Goal: Information Seeking & Learning: Learn about a topic

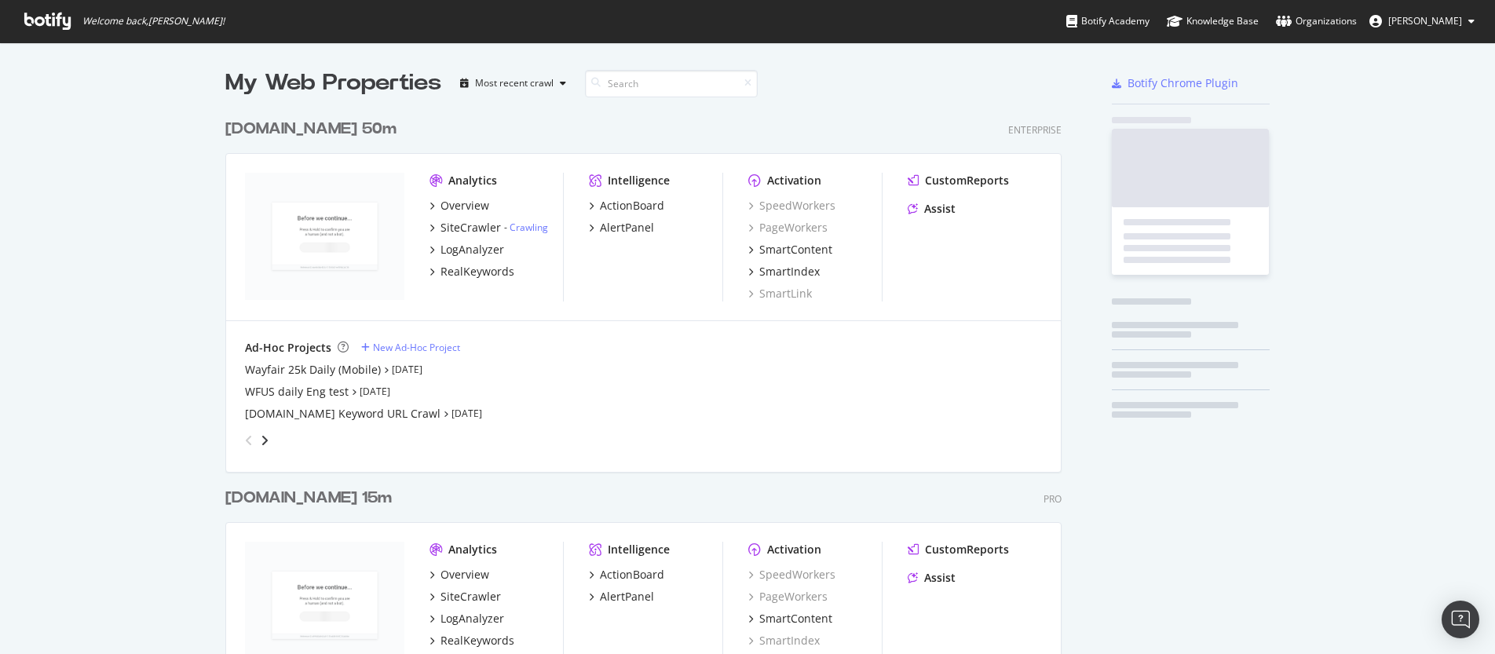
scroll to position [3555, 837]
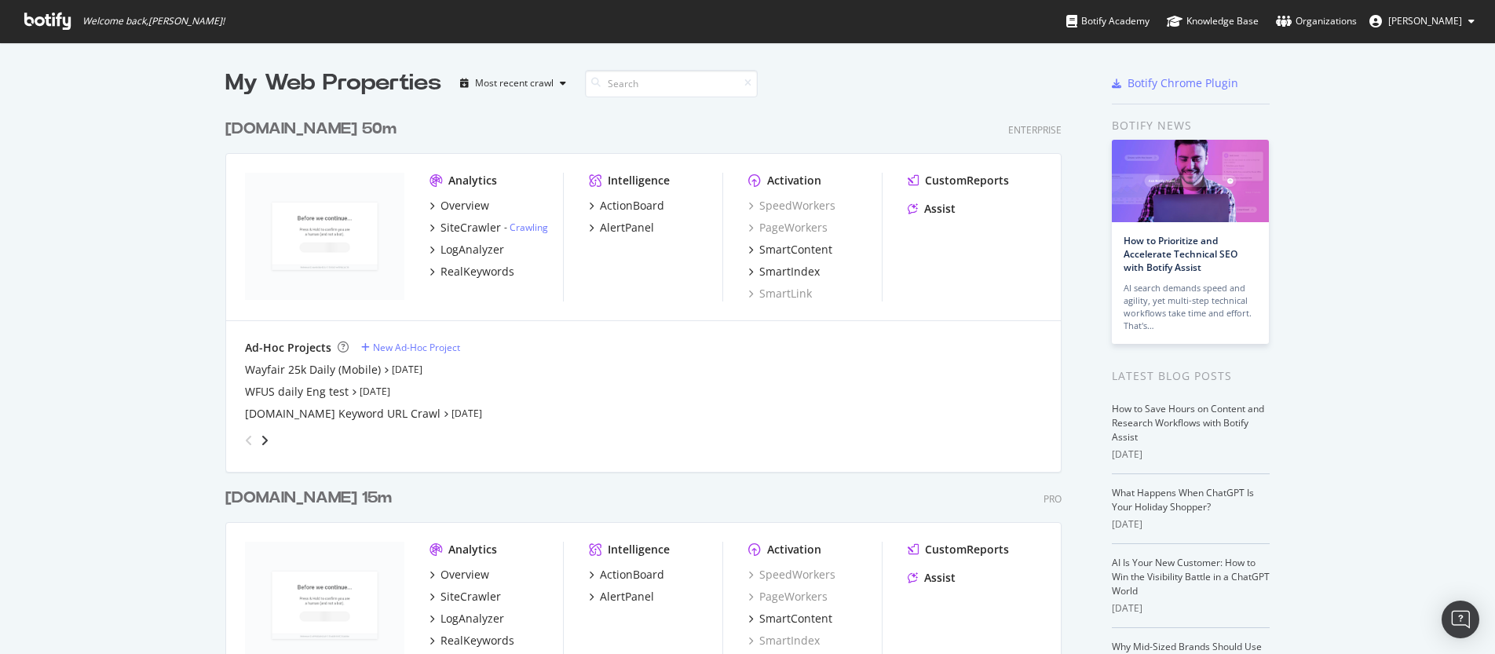
click at [256, 126] on div "[DOMAIN_NAME] 50m" at bounding box center [310, 129] width 171 height 23
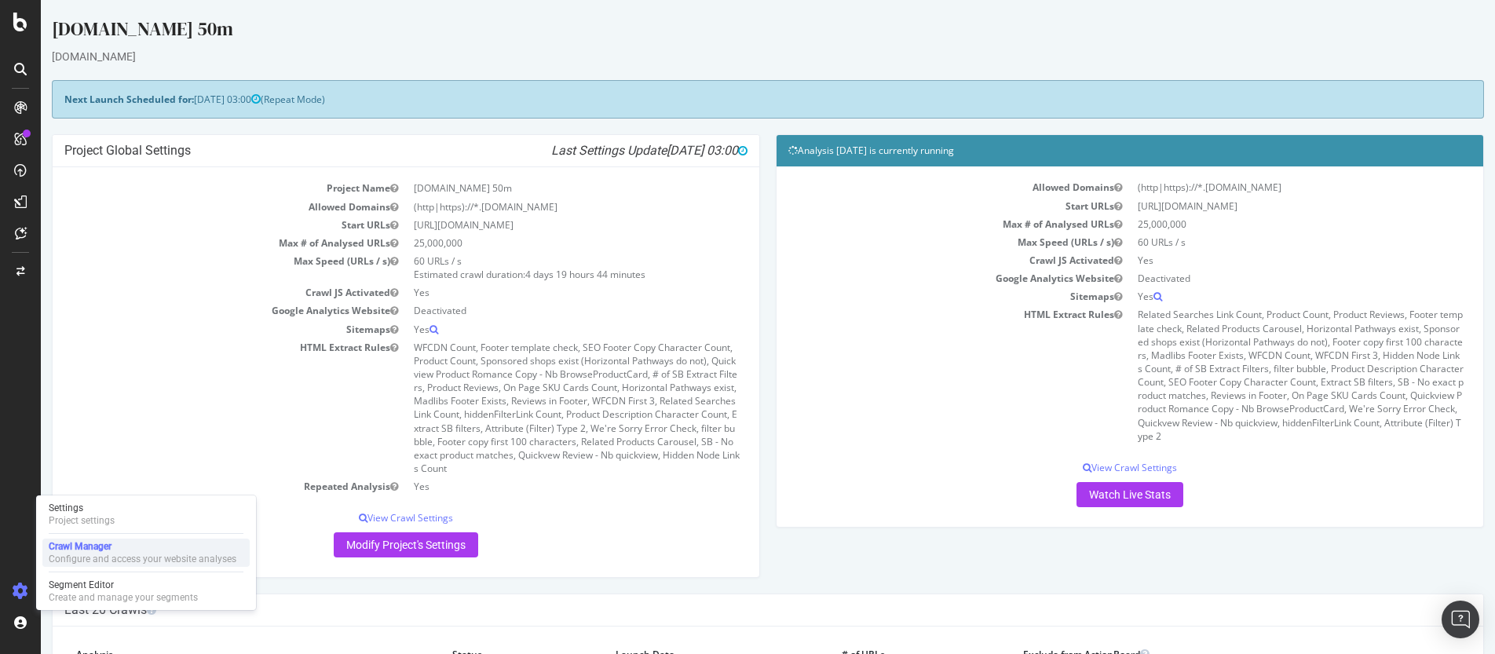
click at [102, 554] on div "Configure and access your website analyses" at bounding box center [143, 559] width 188 height 13
click at [94, 509] on div "Settings" at bounding box center [82, 508] width 66 height 13
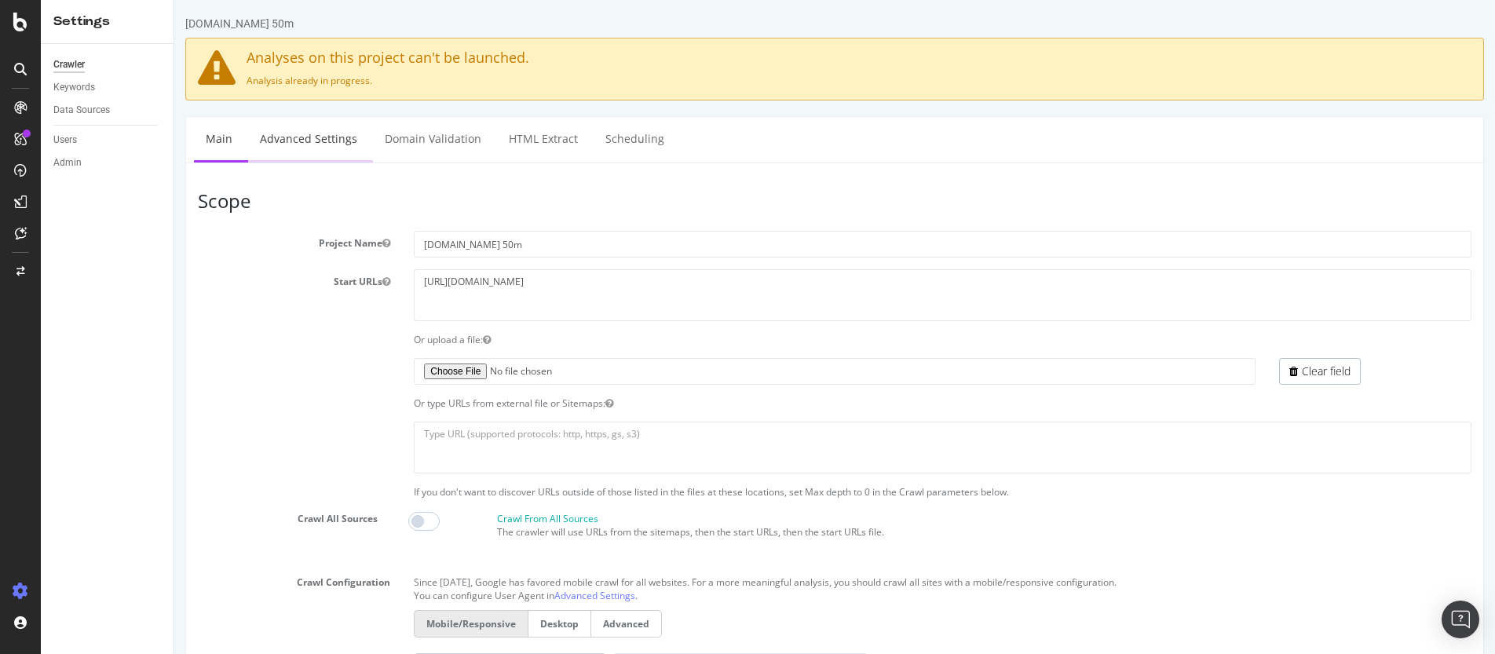
click at [289, 136] on link "Advanced Settings" at bounding box center [308, 138] width 121 height 43
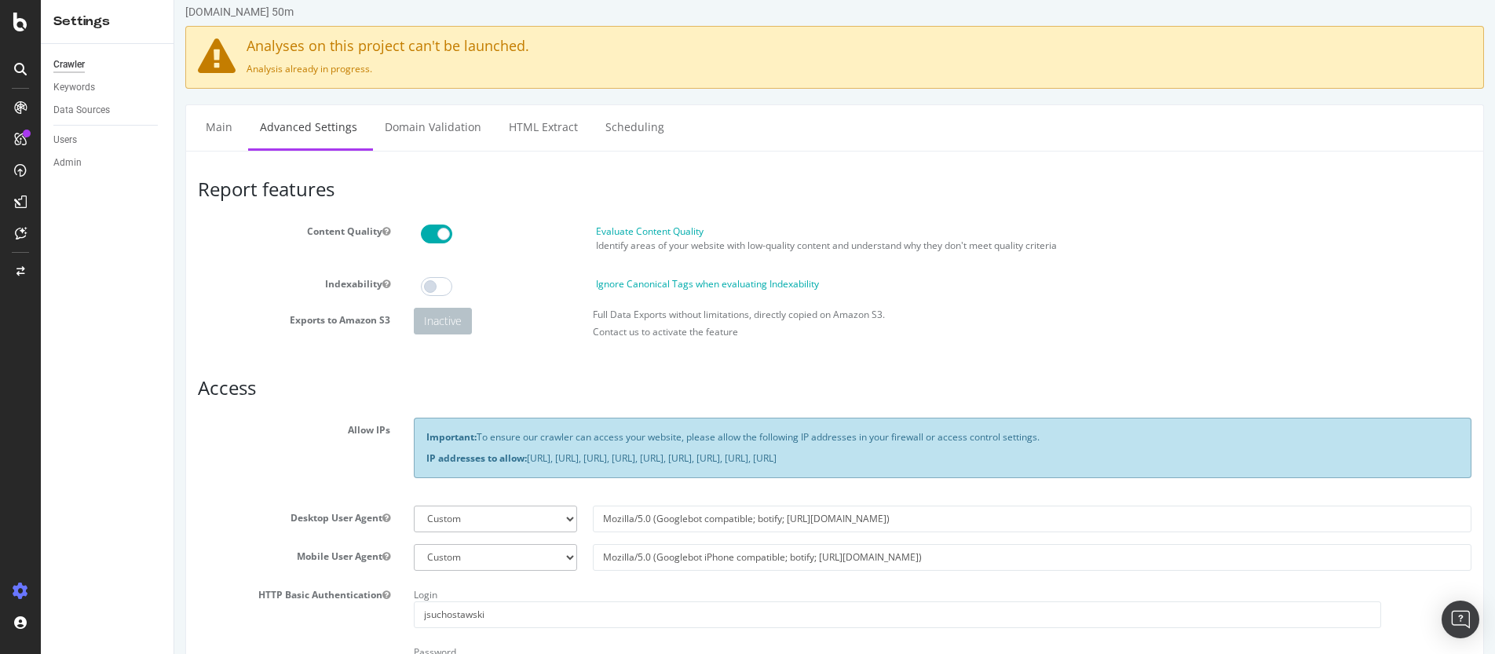
scroll to position [9, 0]
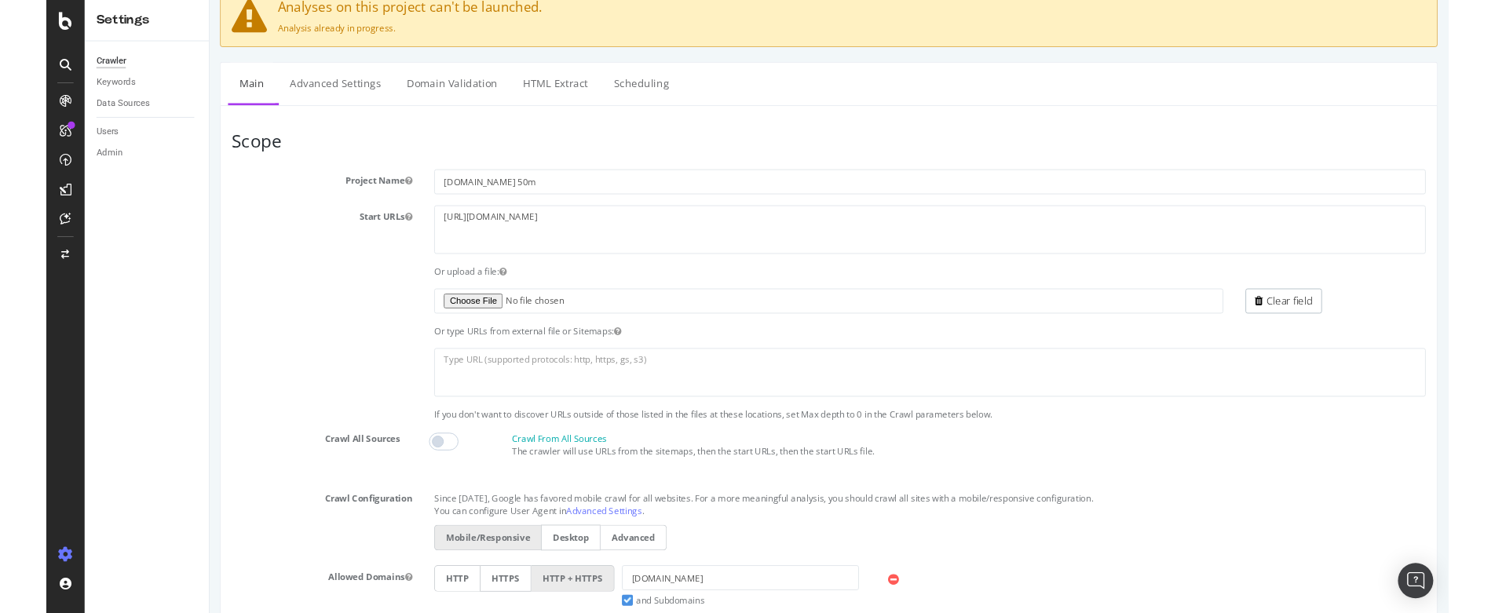
scroll to position [81, 0]
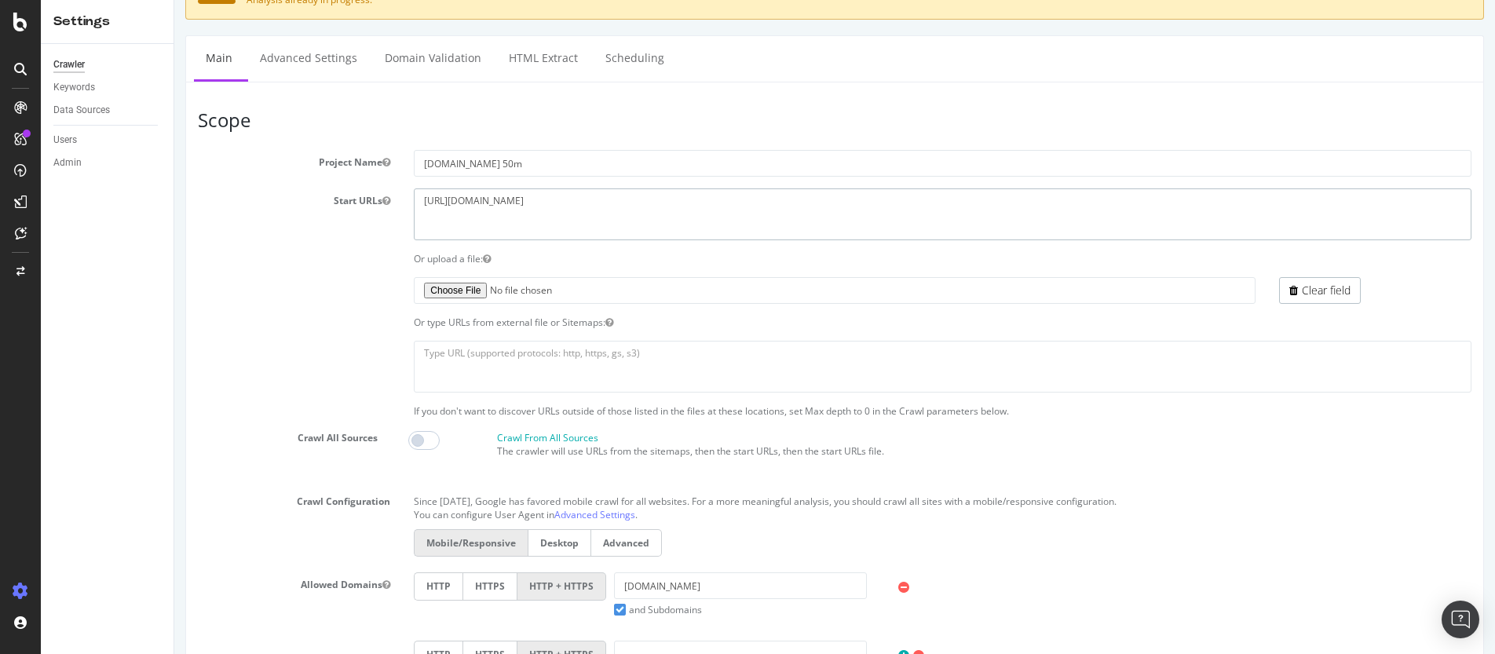
click at [569, 213] on textarea "https://www.wayfair.com/" at bounding box center [942, 213] width 1057 height 51
click at [608, 207] on textarea "https://www.wayfair.com/" at bounding box center [942, 213] width 1057 height 51
click at [404, 259] on div "Or upload a file:" at bounding box center [942, 258] width 1081 height 13
click at [322, 252] on div "Or upload a file:" at bounding box center [834, 258] width 1297 height 13
click at [360, 225] on div "Start URLs https://www.wayfair.com/" at bounding box center [834, 213] width 1297 height 51
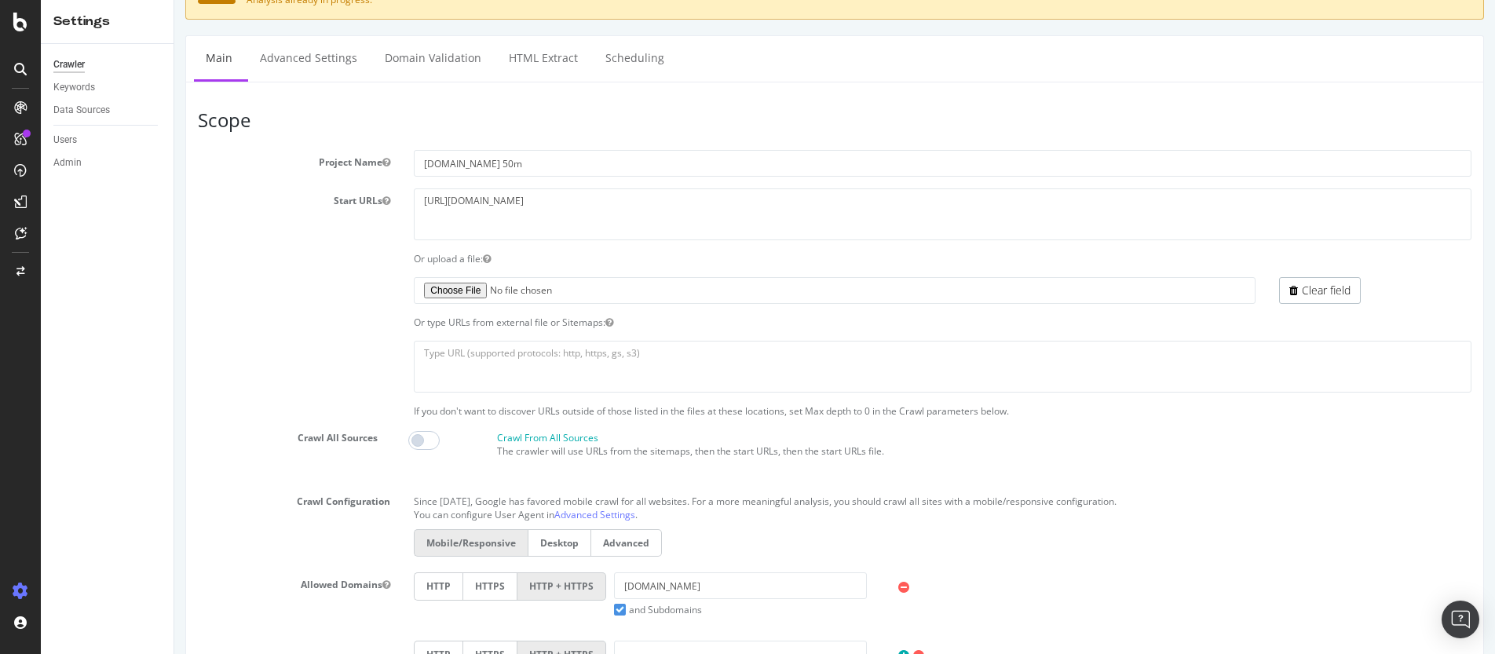
click at [360, 234] on div "Start URLs https://www.wayfair.com/" at bounding box center [834, 213] width 1297 height 51
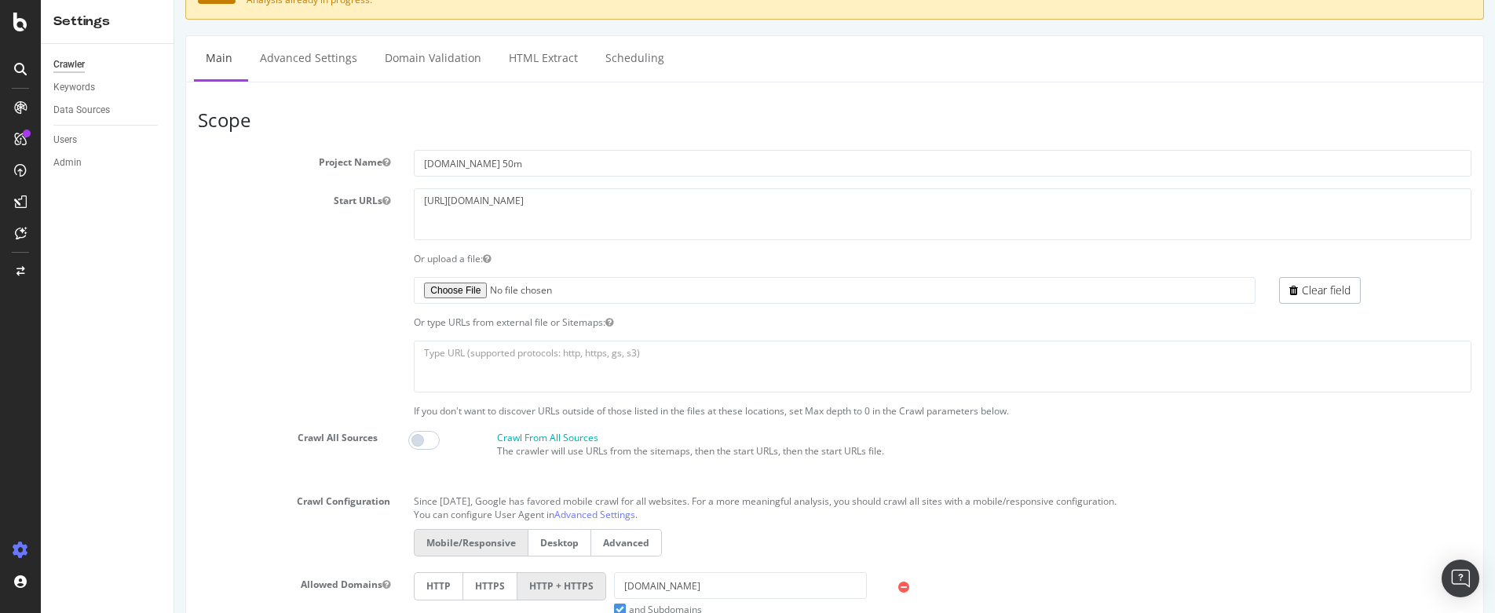
click at [279, 267] on section "Project Name Wayfair.com 50m Start URLs https://www.wayfair.com/ Or upload a fi…" at bounding box center [834, 488] width 1273 height 677
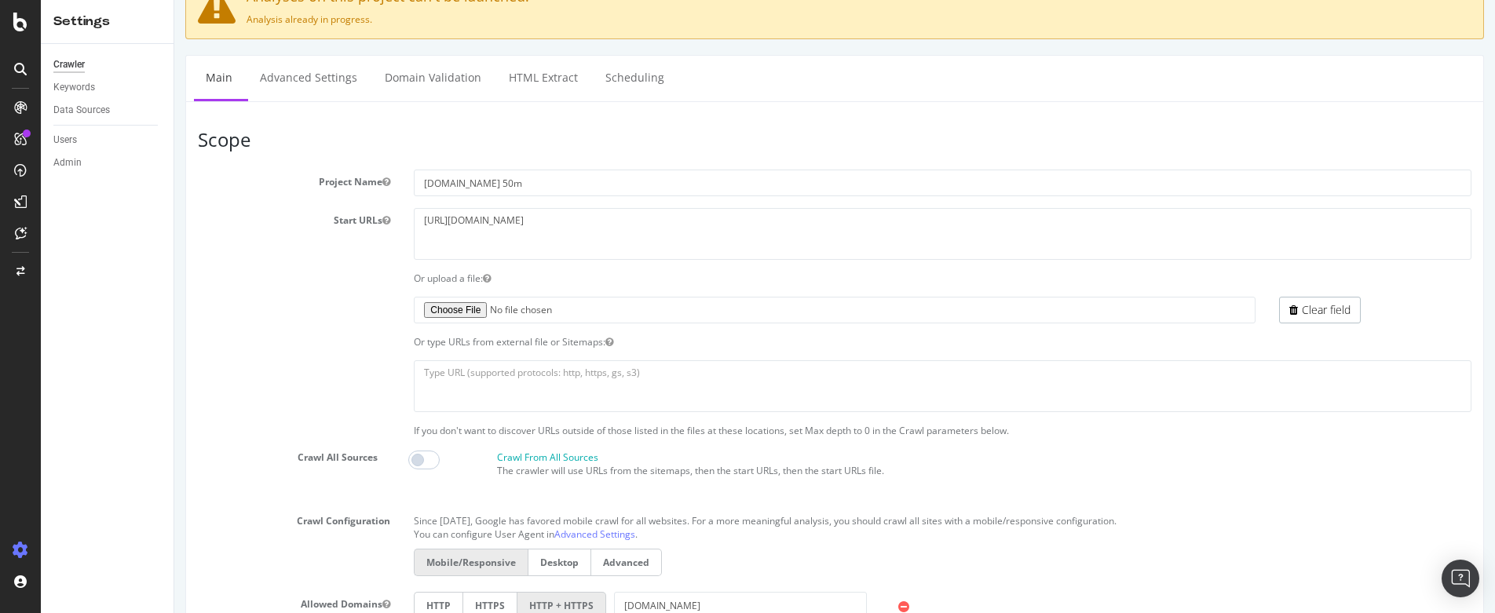
scroll to position [85, 0]
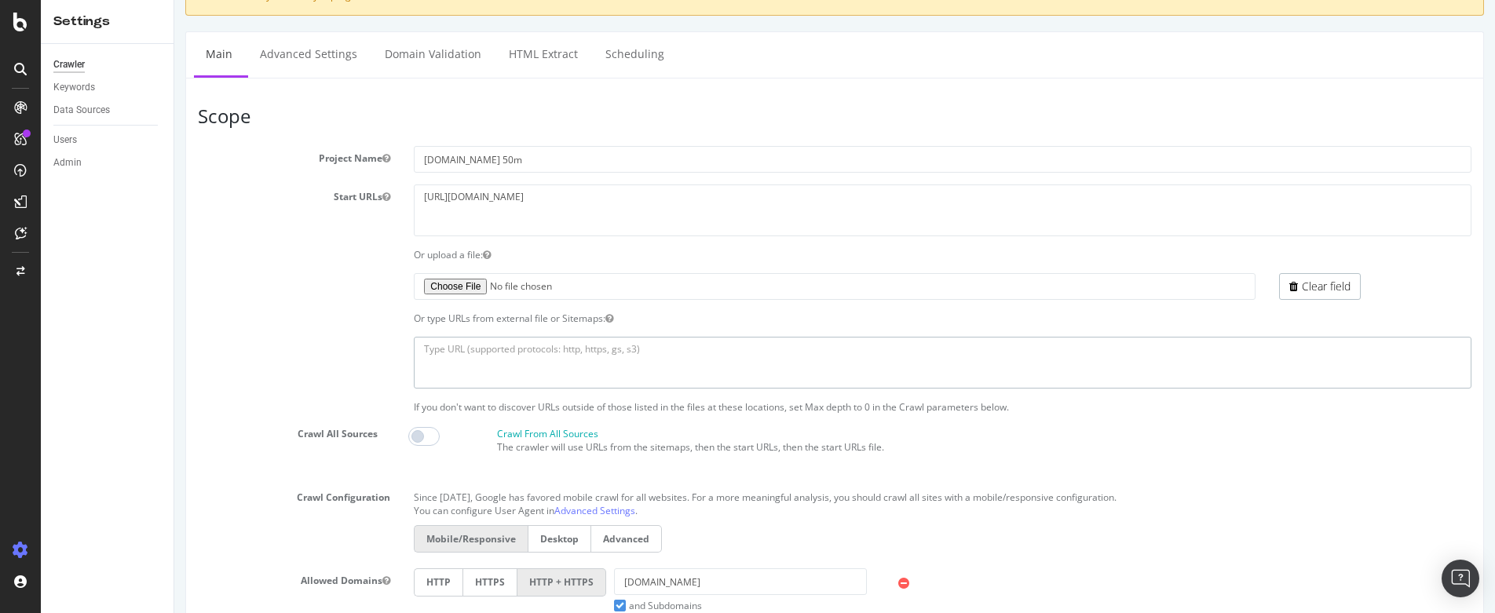
click at [495, 361] on textarea at bounding box center [942, 362] width 1057 height 51
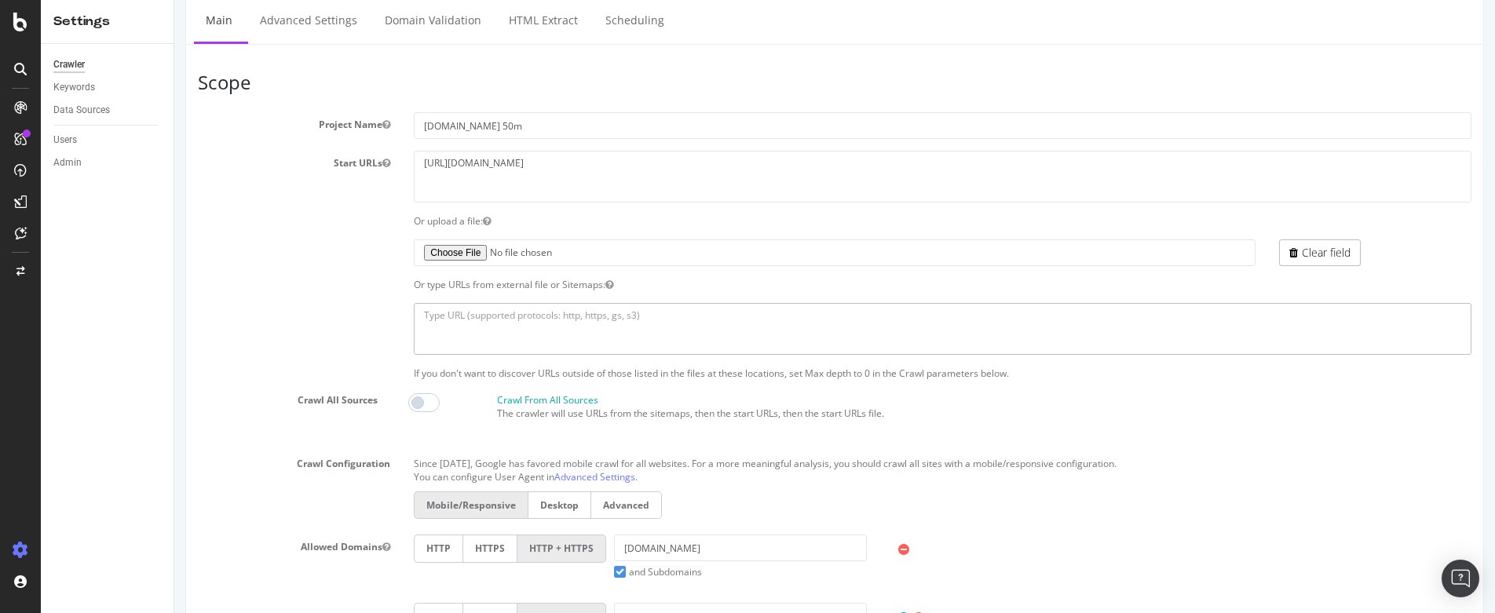
scroll to position [124, 0]
click at [507, 175] on textarea "https://www.wayfair.com/" at bounding box center [942, 170] width 1057 height 51
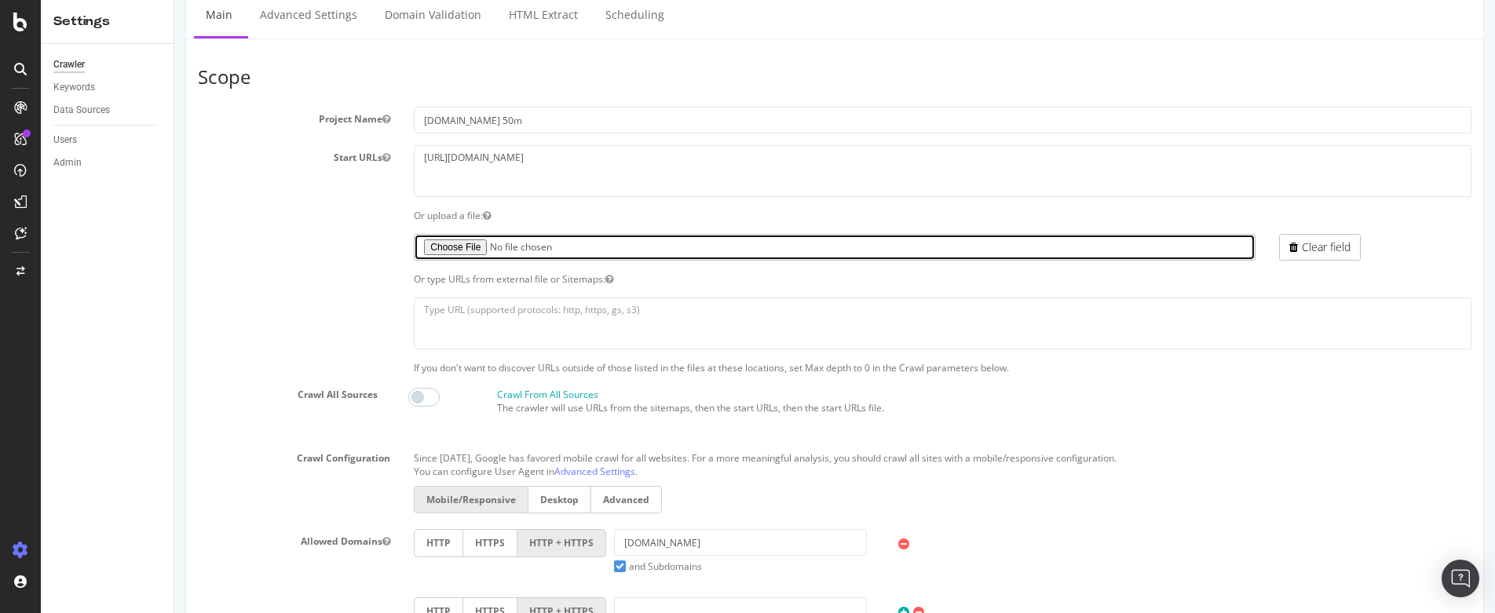
click at [563, 244] on input "file" at bounding box center [834, 247] width 841 height 27
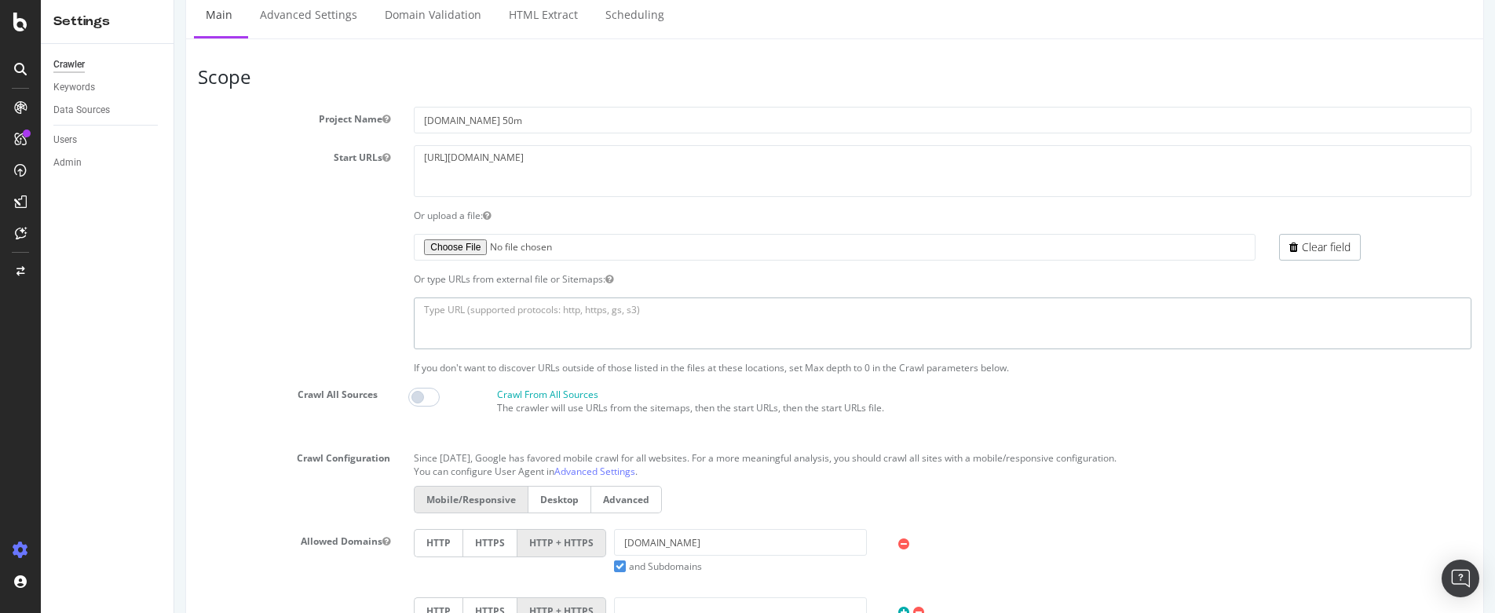
click at [461, 319] on textarea at bounding box center [942, 323] width 1057 height 51
click at [433, 319] on textarea at bounding box center [942, 323] width 1057 height 51
click at [625, 179] on textarea "https://www.wayfair.com/" at bounding box center [942, 170] width 1057 height 51
click at [451, 311] on textarea at bounding box center [942, 323] width 1057 height 51
click at [446, 338] on textarea at bounding box center [942, 323] width 1057 height 51
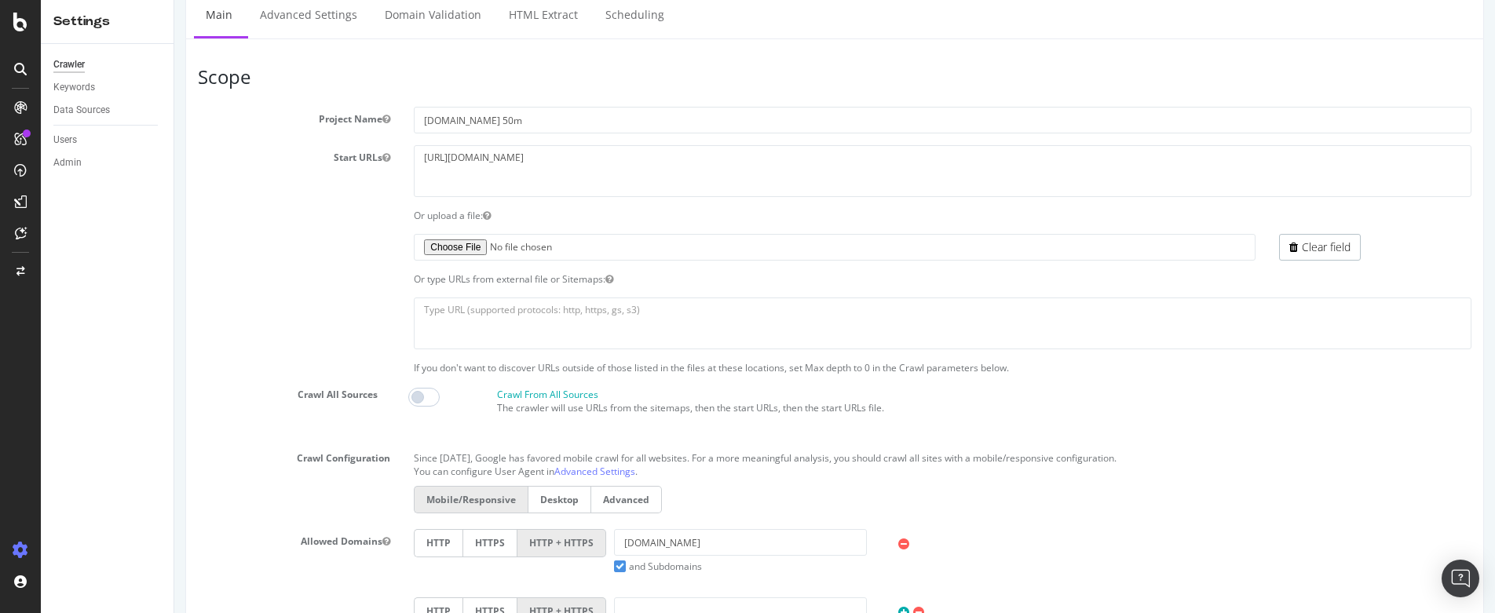
click at [341, 312] on div at bounding box center [834, 323] width 1297 height 51
click at [470, 337] on textarea at bounding box center [942, 323] width 1057 height 51
type textarea "https://www.wayfair.com"
click at [391, 313] on div "https://www.wayfair.com" at bounding box center [834, 323] width 1297 height 51
click at [349, 312] on div "https://www.wayfair.com" at bounding box center [834, 323] width 1297 height 51
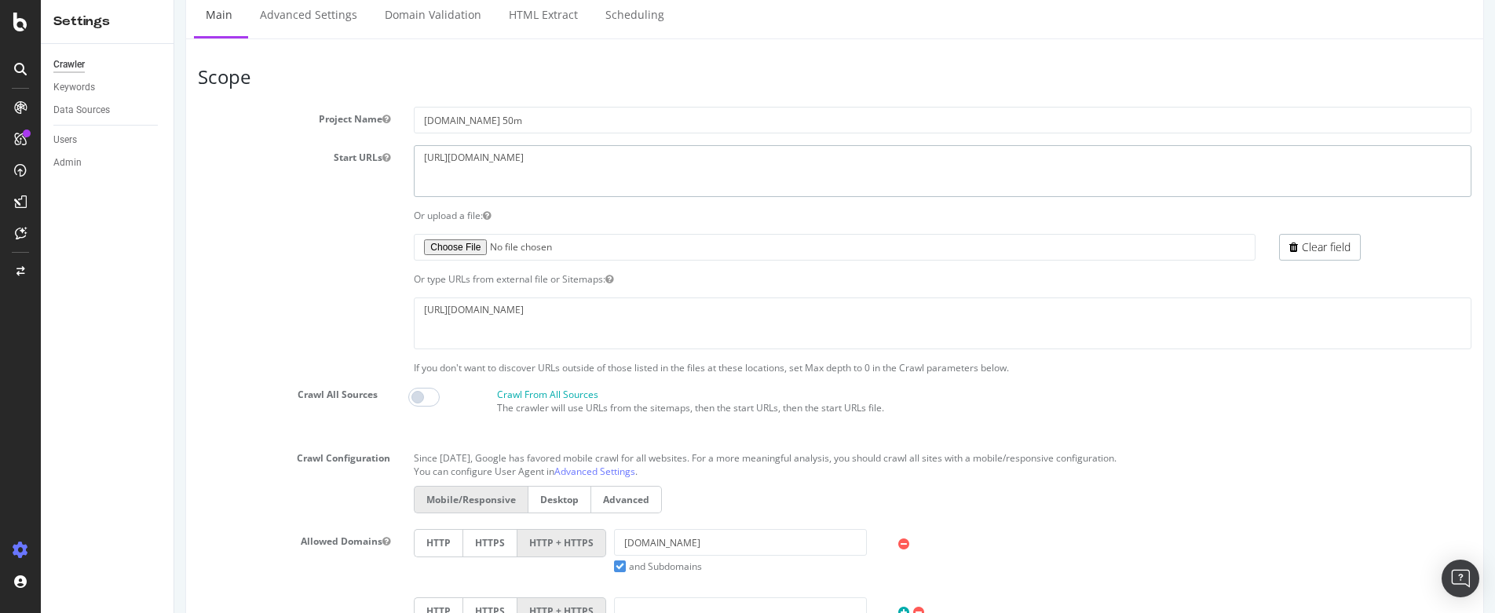
click at [581, 159] on textarea "https://www.wayfair.com/" at bounding box center [942, 170] width 1057 height 51
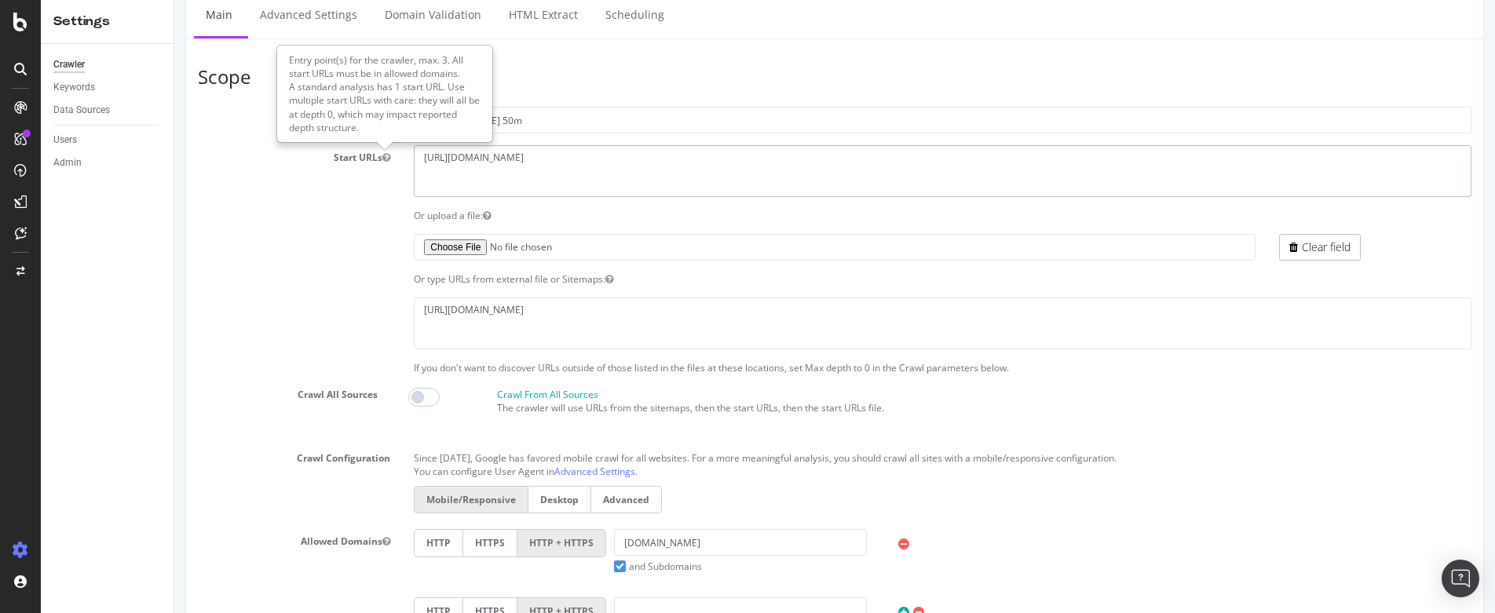
drag, startPoint x: 581, startPoint y: 159, endPoint x: 372, endPoint y: 160, distance: 208.8
click at [371, 159] on div "Start URLs https://www.wayfair.com/" at bounding box center [834, 170] width 1297 height 51
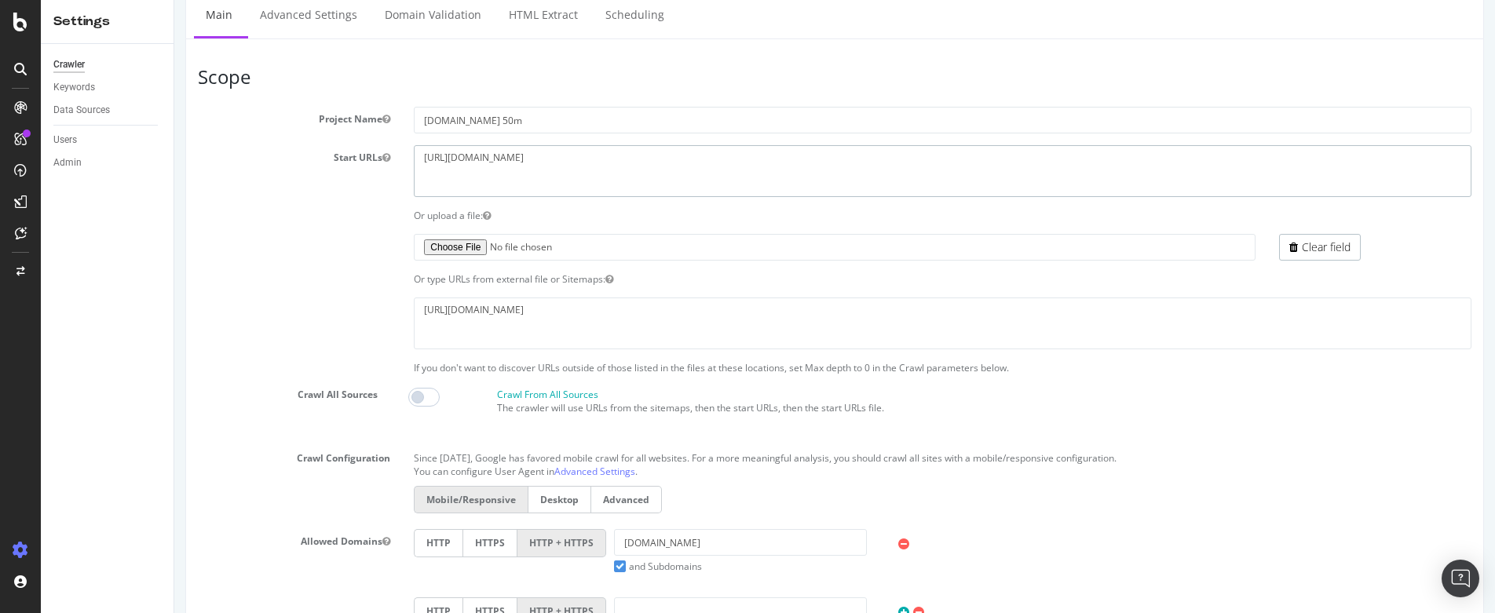
click at [573, 156] on textarea "https://www.wayfair.com/" at bounding box center [942, 170] width 1057 height 51
click at [415, 399] on span at bounding box center [423, 397] width 31 height 19
click at [425, 399] on span at bounding box center [423, 397] width 31 height 19
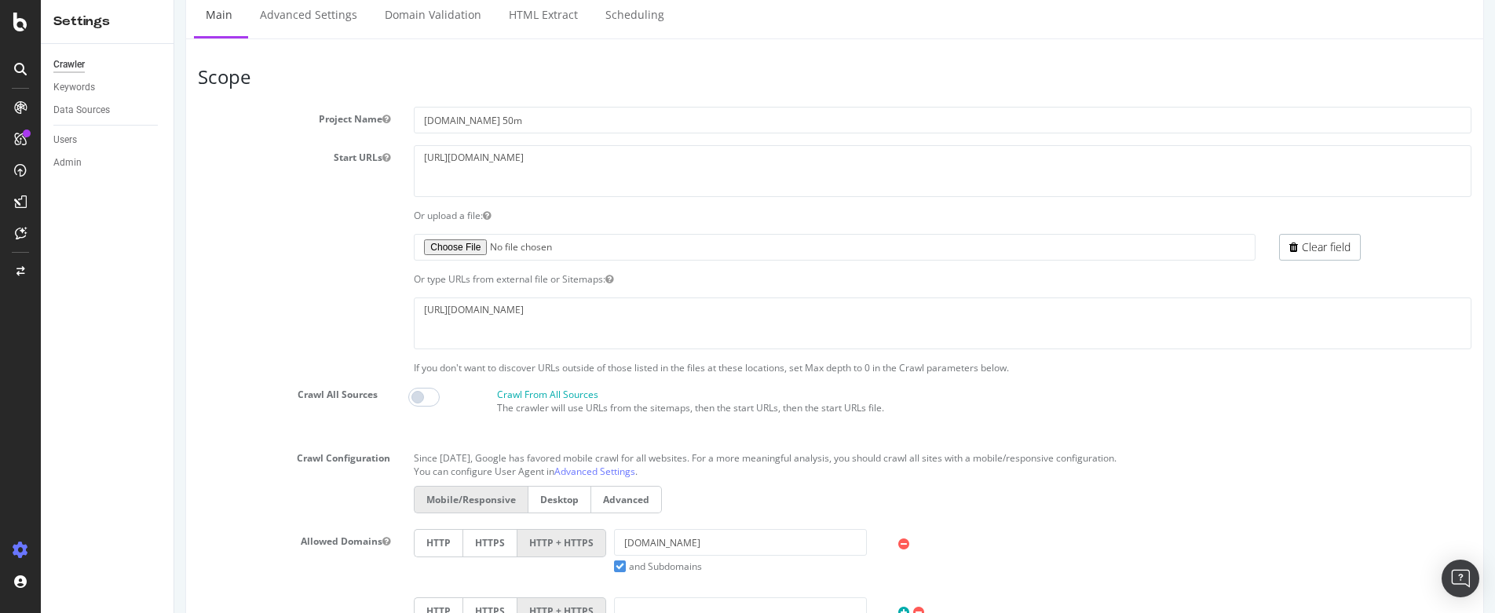
click at [318, 354] on section "Project Name Wayfair.com 50m Start URLs https://www.wayfair.com/ Or upload a fi…" at bounding box center [834, 445] width 1273 height 677
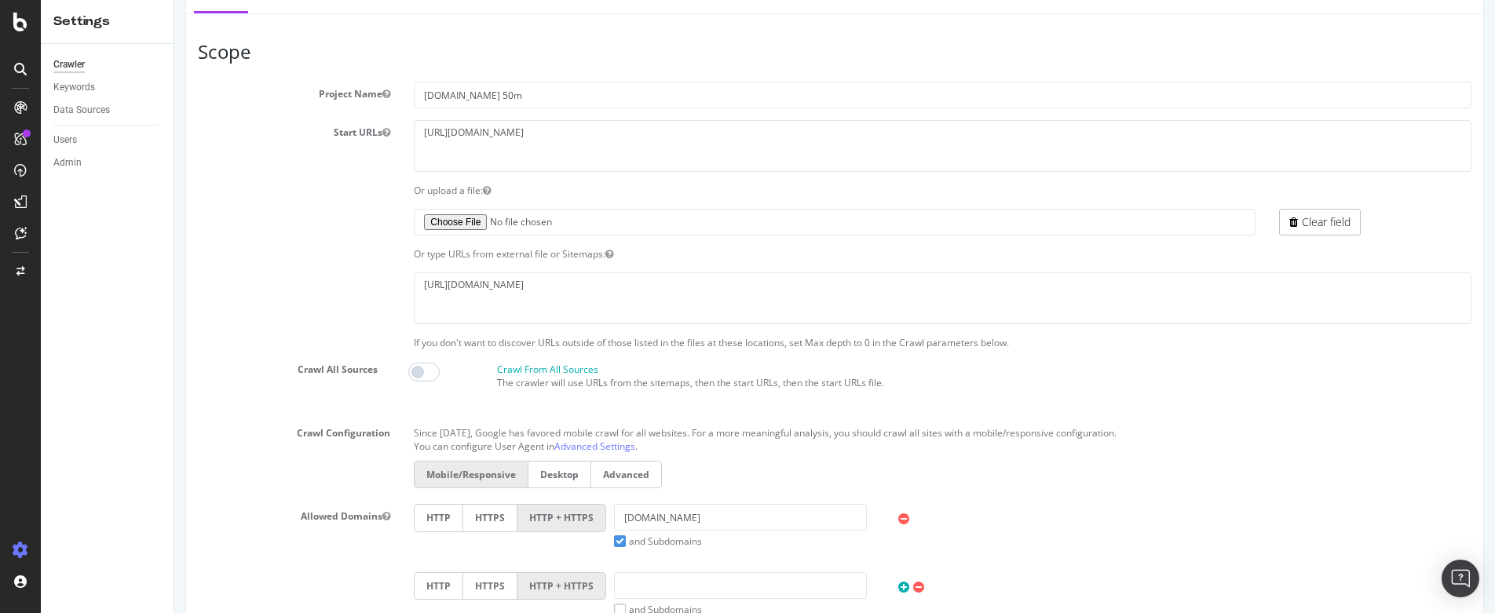
scroll to position [148, 0]
click at [341, 250] on div "Or type URLs from external file or Sitemaps:" at bounding box center [834, 254] width 1297 height 13
click at [333, 213] on label at bounding box center [294, 212] width 216 height 5
click at [423, 195] on div "Or upload a file:" at bounding box center [942, 190] width 1081 height 13
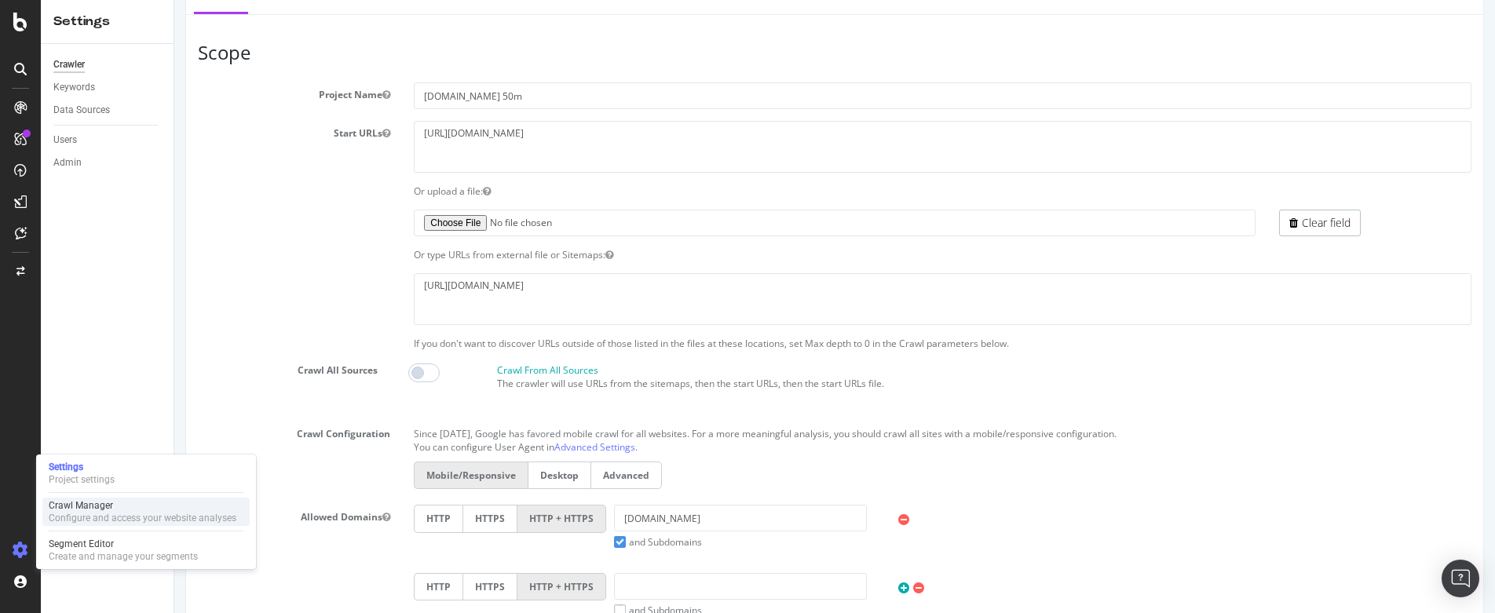
click at [104, 513] on div "Configure and access your website analyses" at bounding box center [143, 518] width 188 height 13
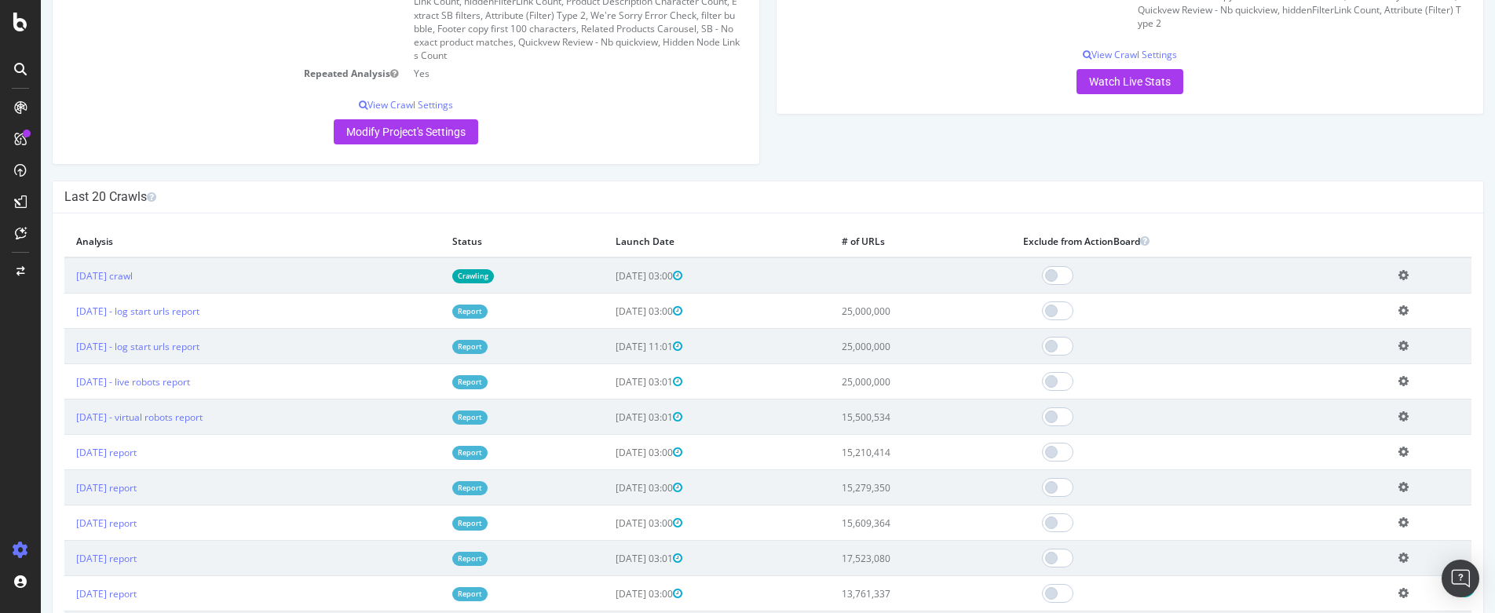
scroll to position [415, 0]
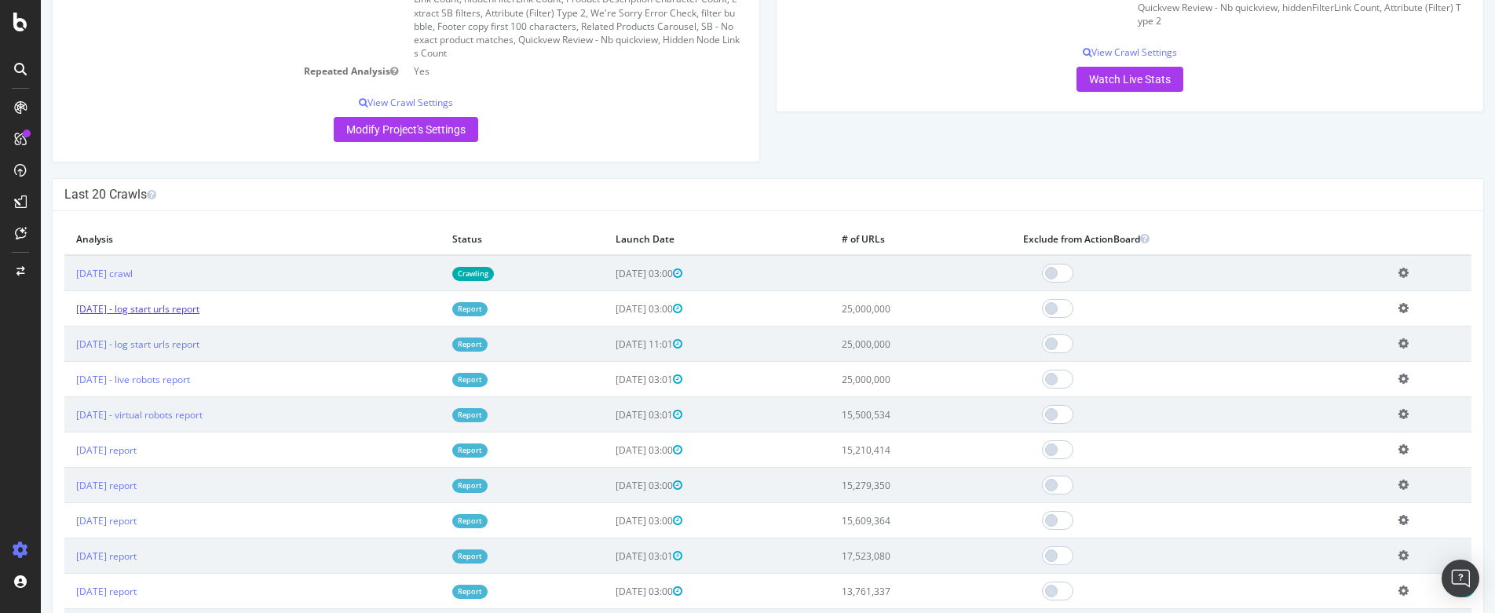
click at [144, 310] on link "2025 Sep. 11th - log start urls report" at bounding box center [137, 308] width 123 height 13
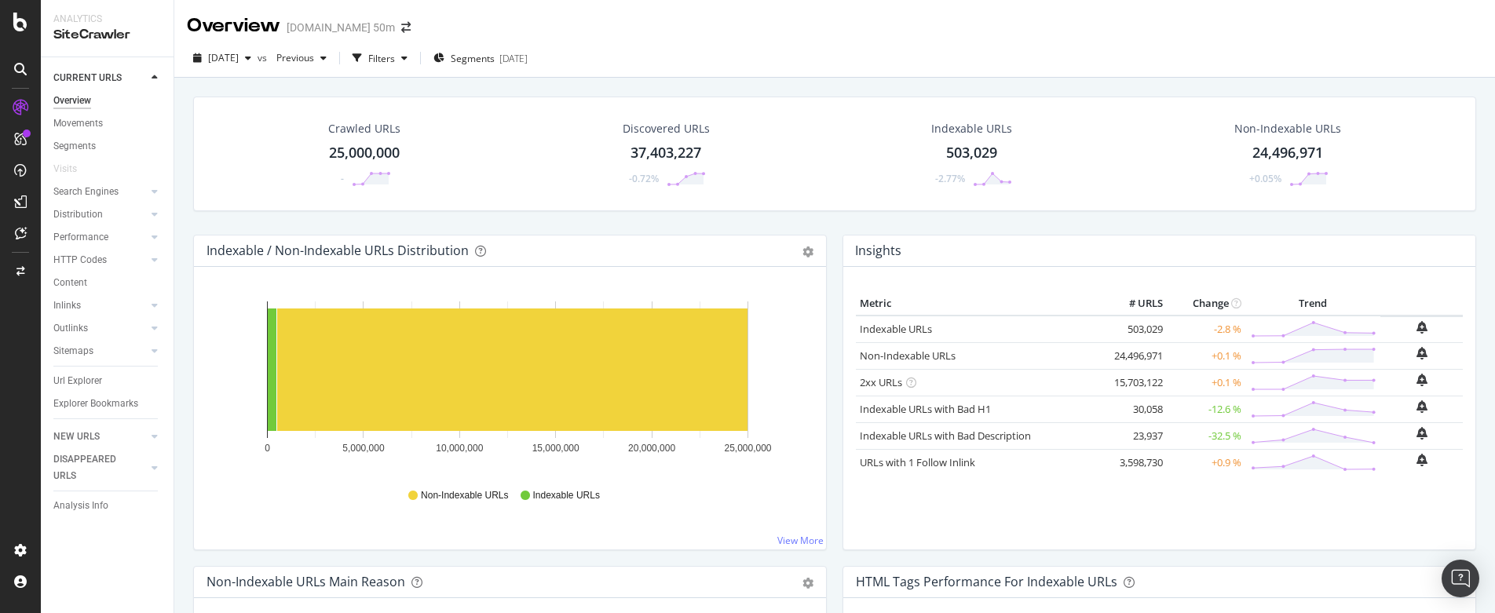
click at [833, 221] on div "Crawled URLs 25,000,000 - Discovered URLs 37,403,227 -0.72% Indexable URLs 503,…" at bounding box center [834, 166] width 1298 height 138
click at [830, 218] on div "Crawled URLs 25,000,000 - Discovered URLs 37,403,227 -0.72% Indexable URLs 503,…" at bounding box center [834, 166] width 1298 height 138
click at [1274, 132] on div "Non-Indexable URLs" at bounding box center [1287, 129] width 107 height 16
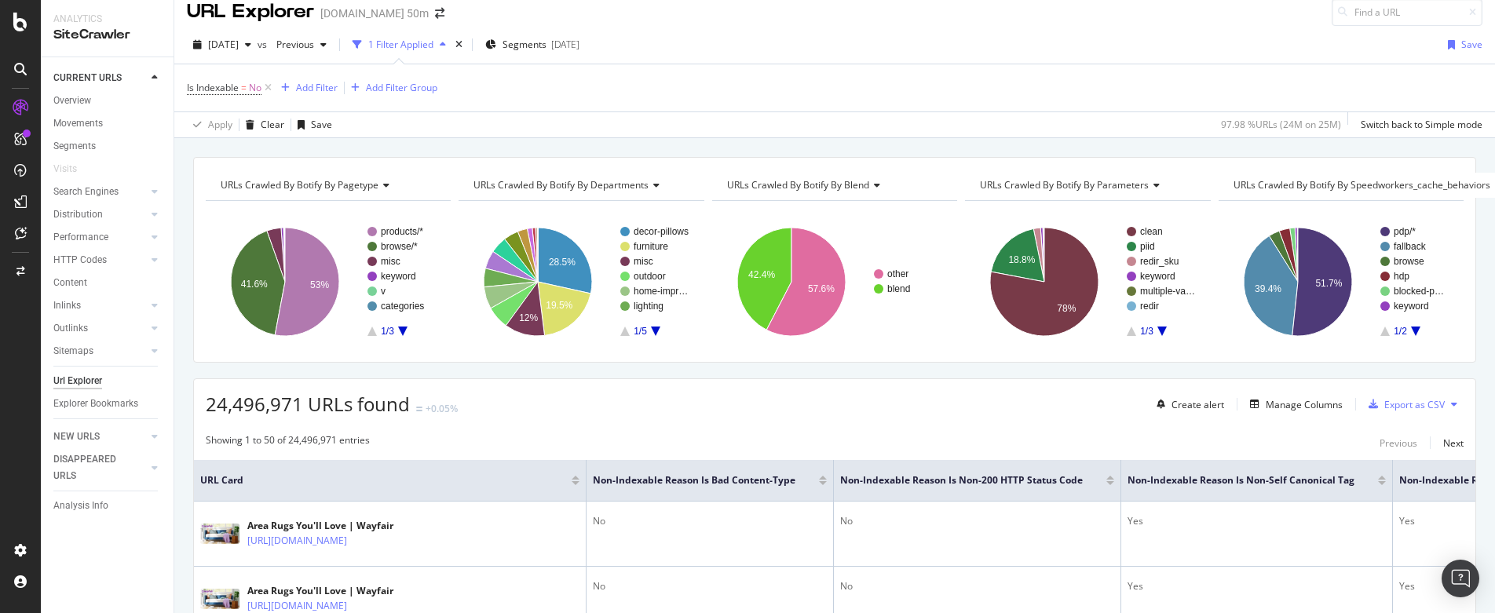
scroll to position [11, 0]
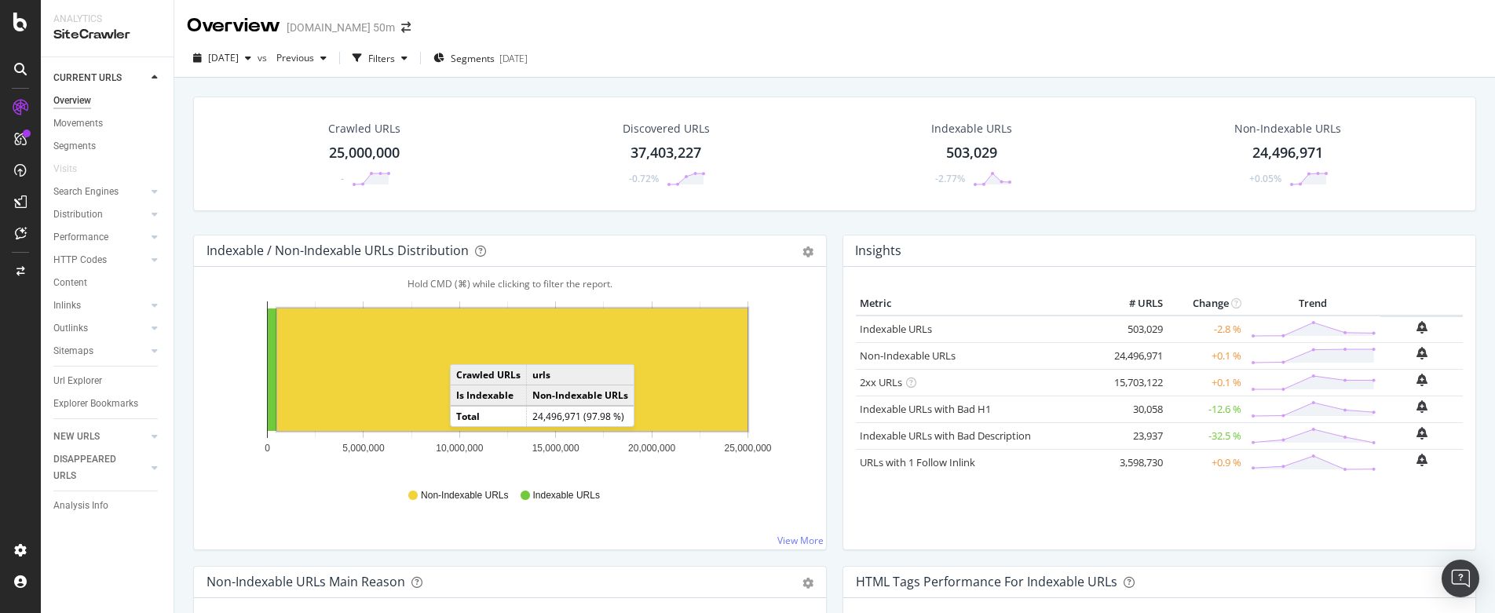
click at [465, 349] on rect "A chart." at bounding box center [512, 369] width 470 height 122
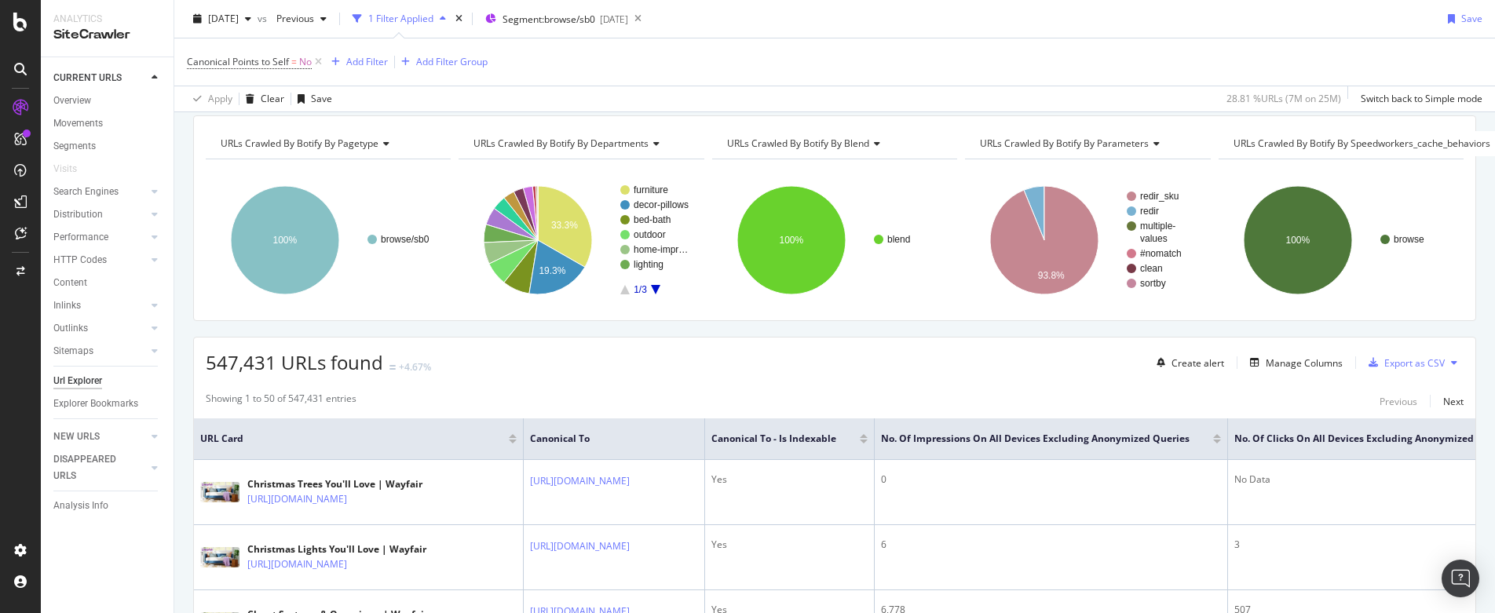
scroll to position [71, 0]
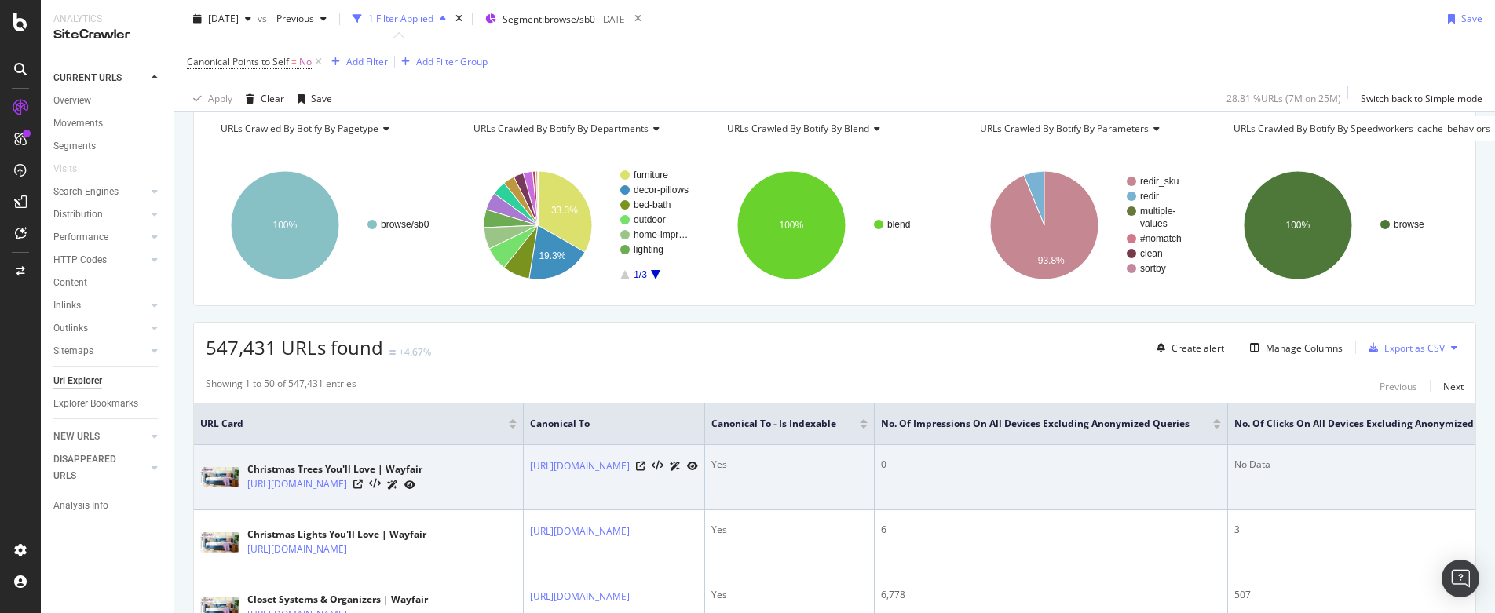
click at [415, 489] on icon at bounding box center [409, 484] width 11 height 9
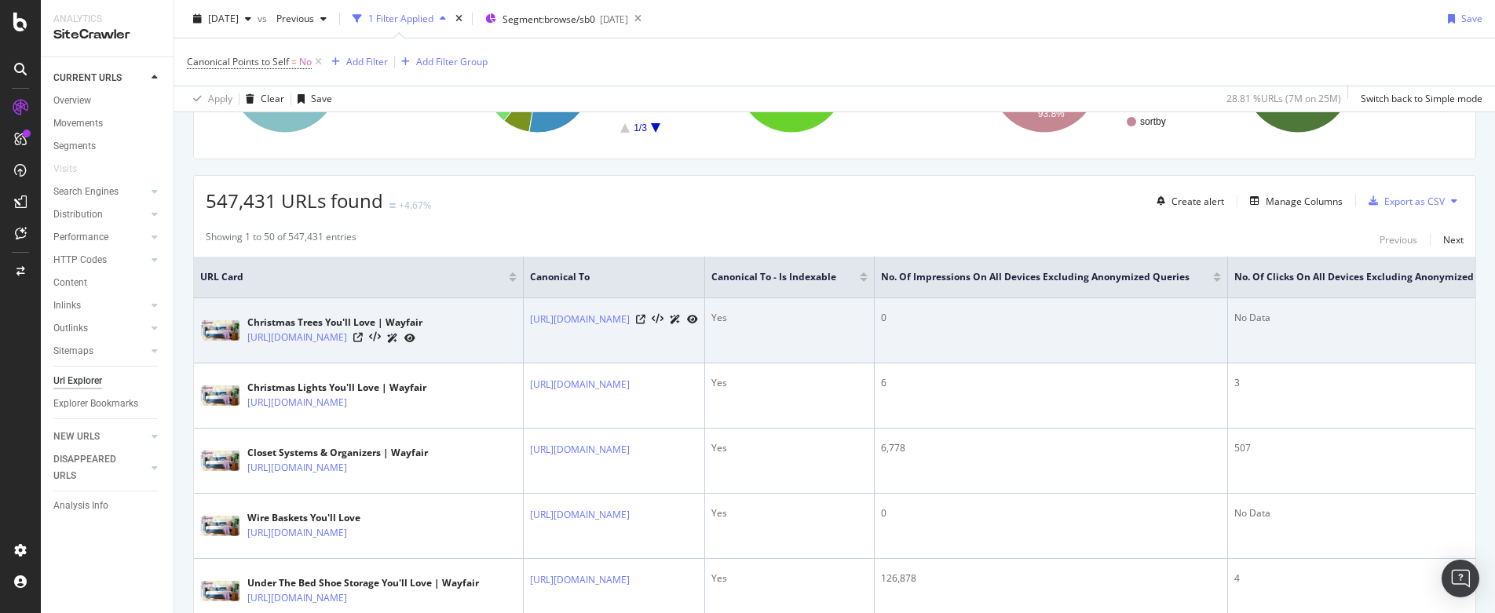
scroll to position [229, 0]
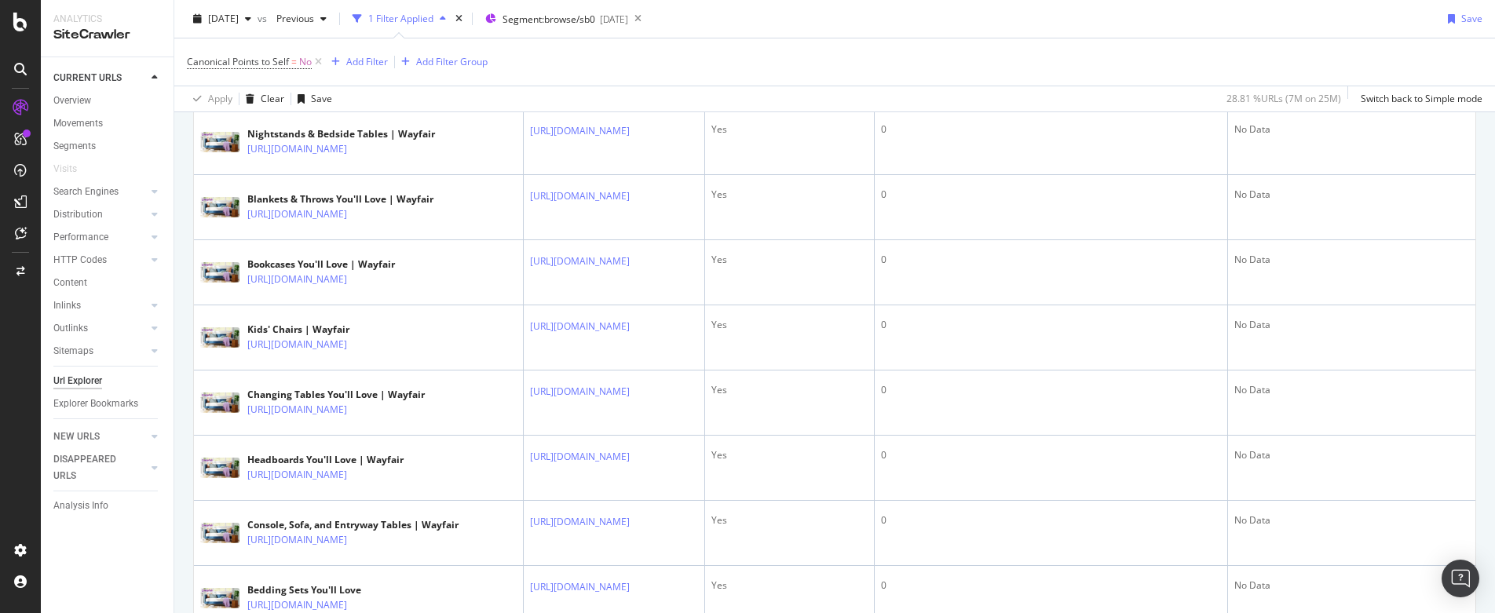
scroll to position [2013, 0]
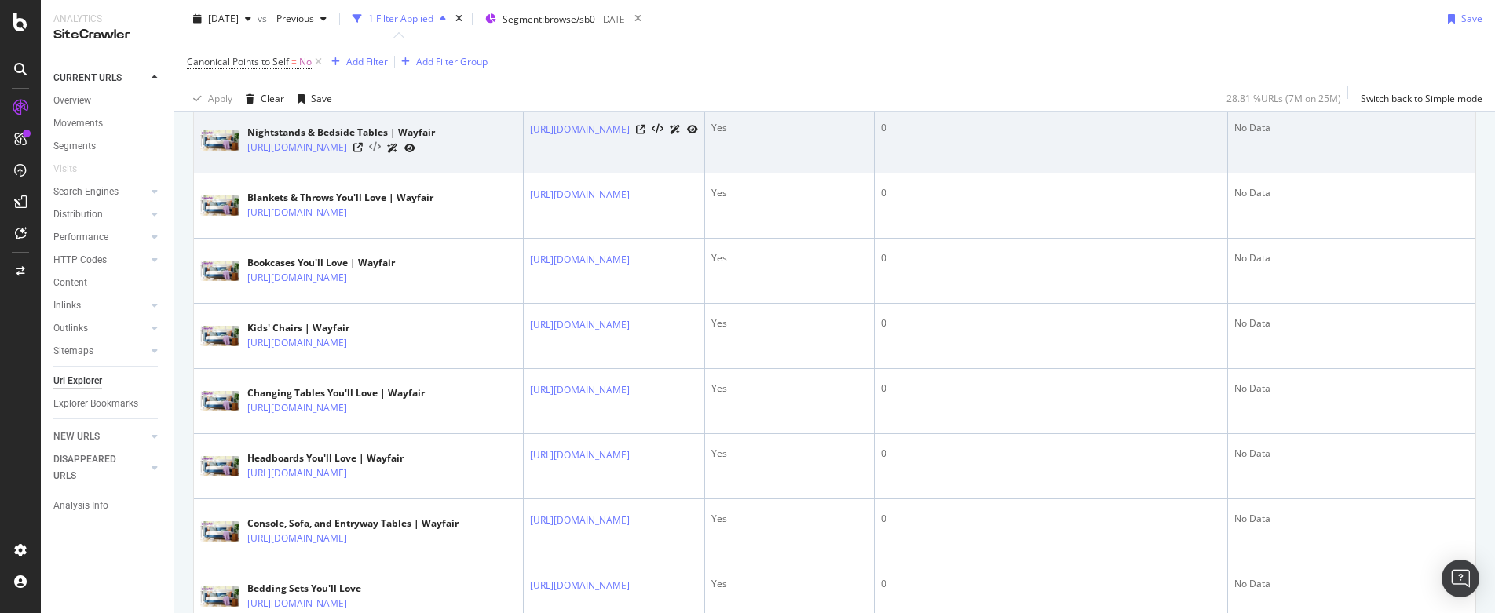
click at [381, 153] on icon at bounding box center [375, 147] width 12 height 11
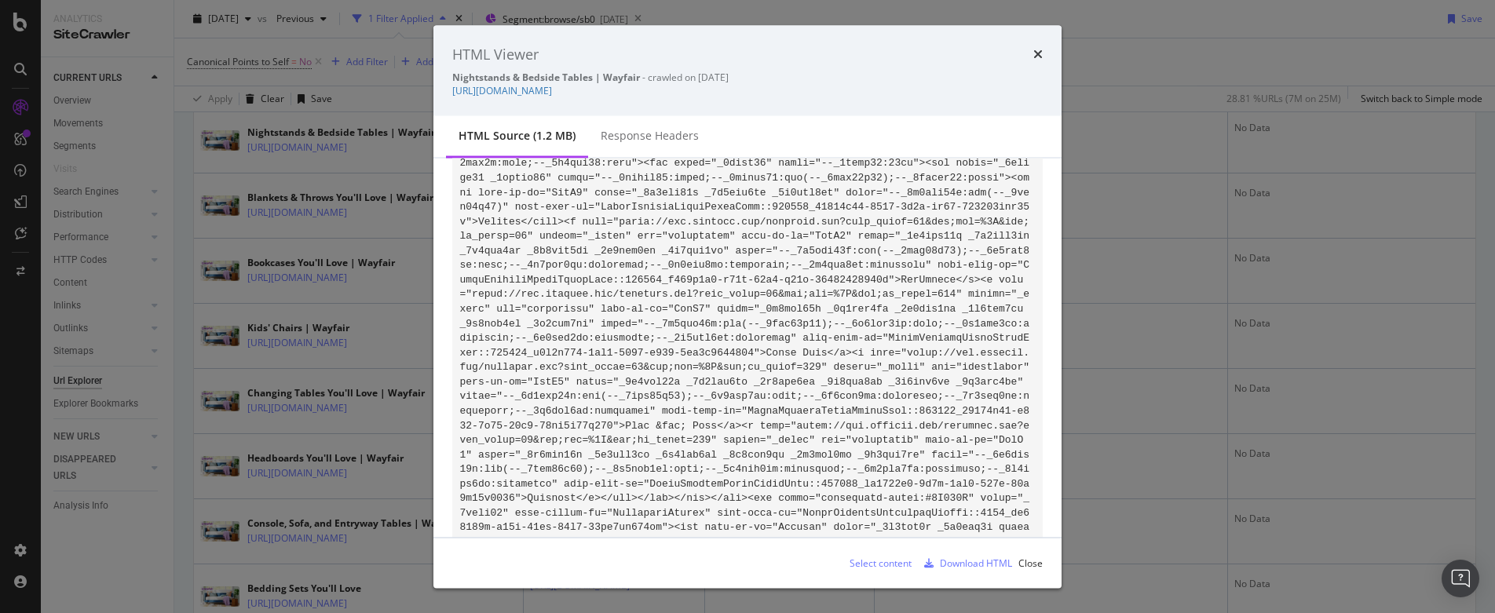
scroll to position [0, 0]
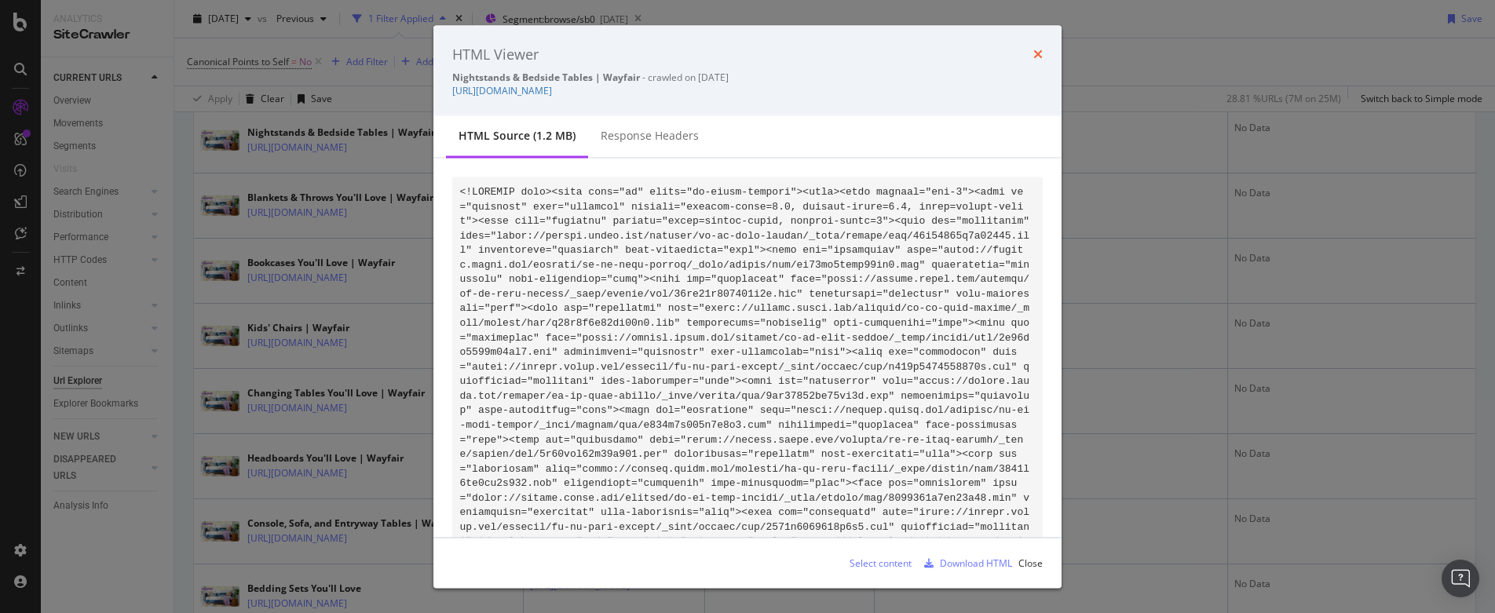
click at [1035, 52] on icon "times" at bounding box center [1037, 54] width 9 height 13
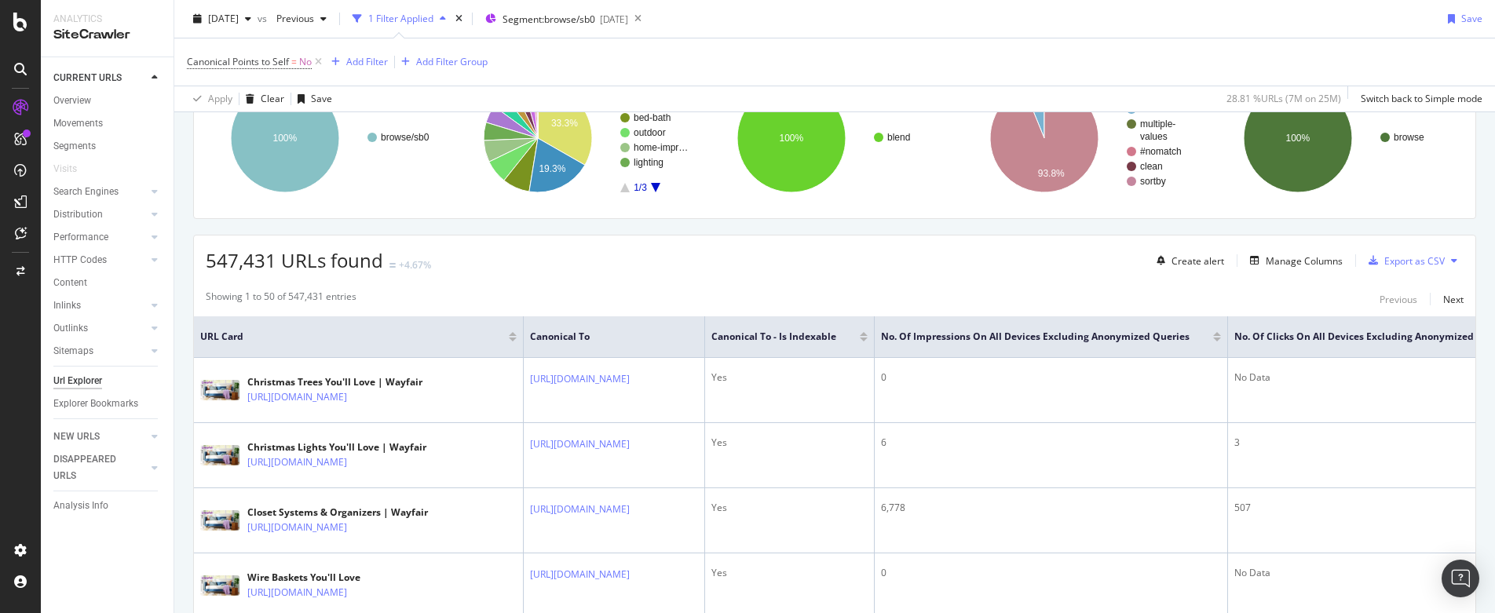
scroll to position [209, 0]
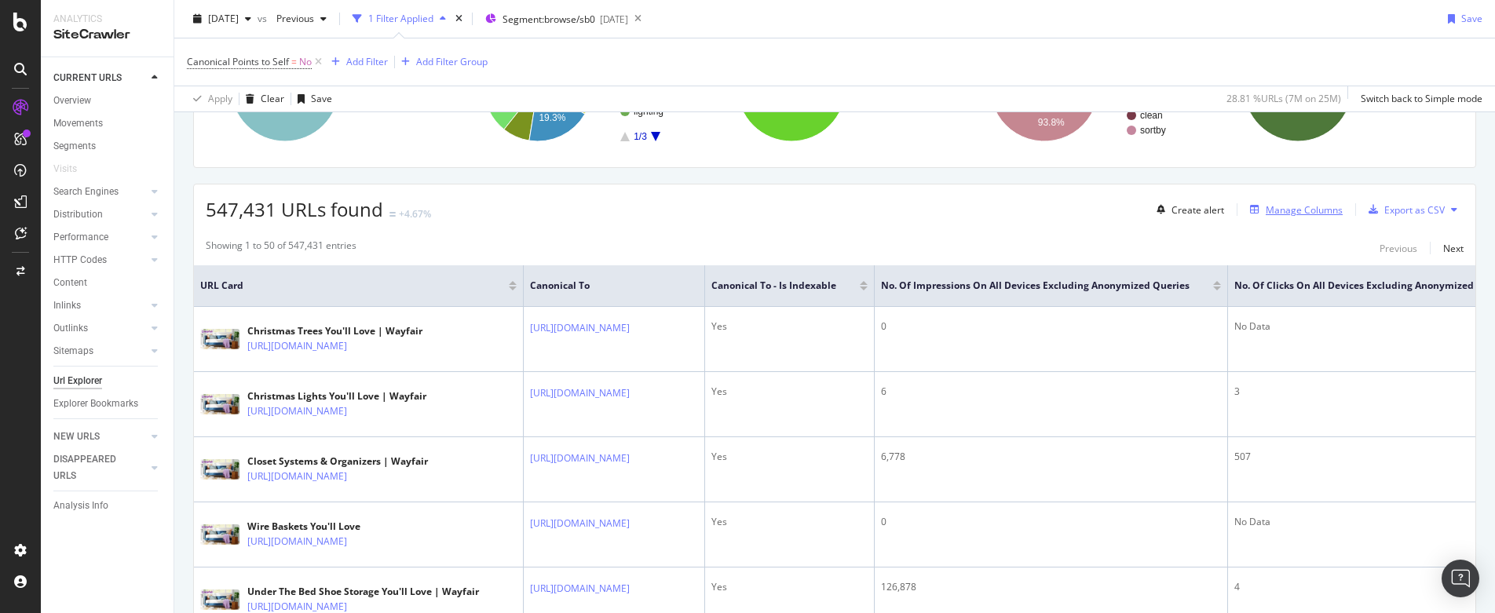
click at [1298, 211] on div "Manage Columns" at bounding box center [1303, 209] width 77 height 13
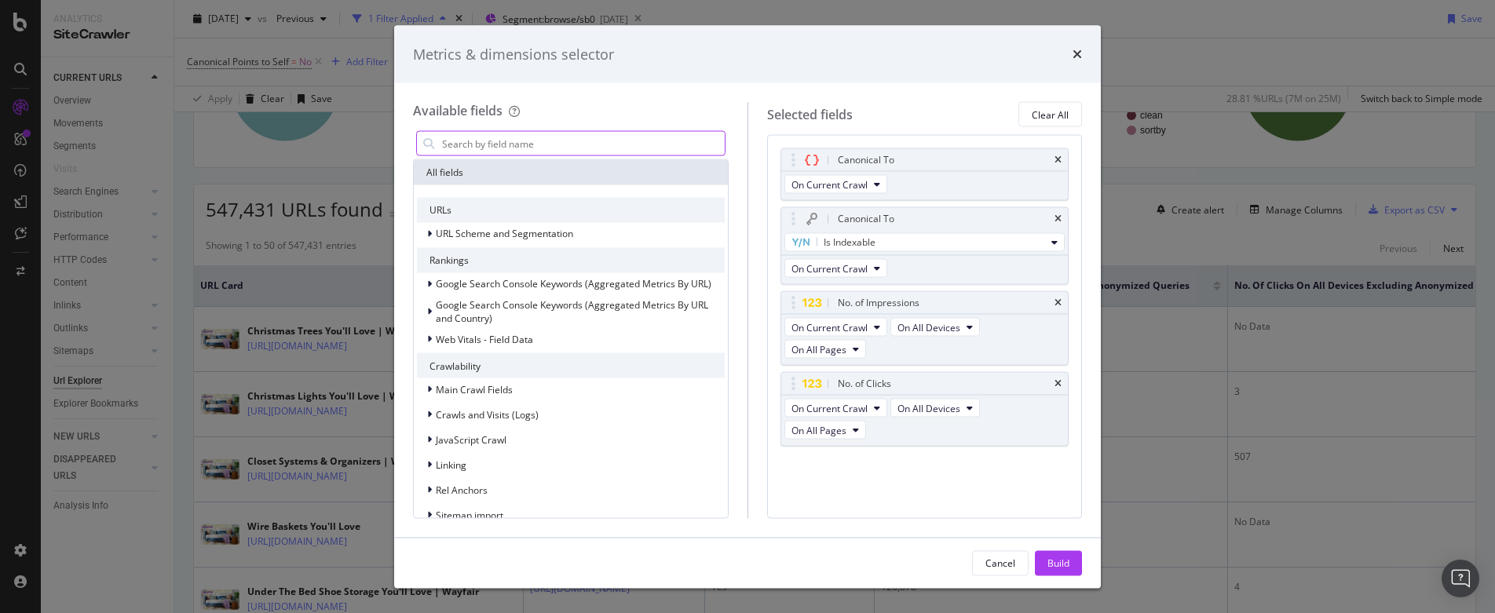
click at [521, 137] on input "modal" at bounding box center [582, 144] width 284 height 24
click at [1080, 54] on icon "times" at bounding box center [1076, 54] width 9 height 13
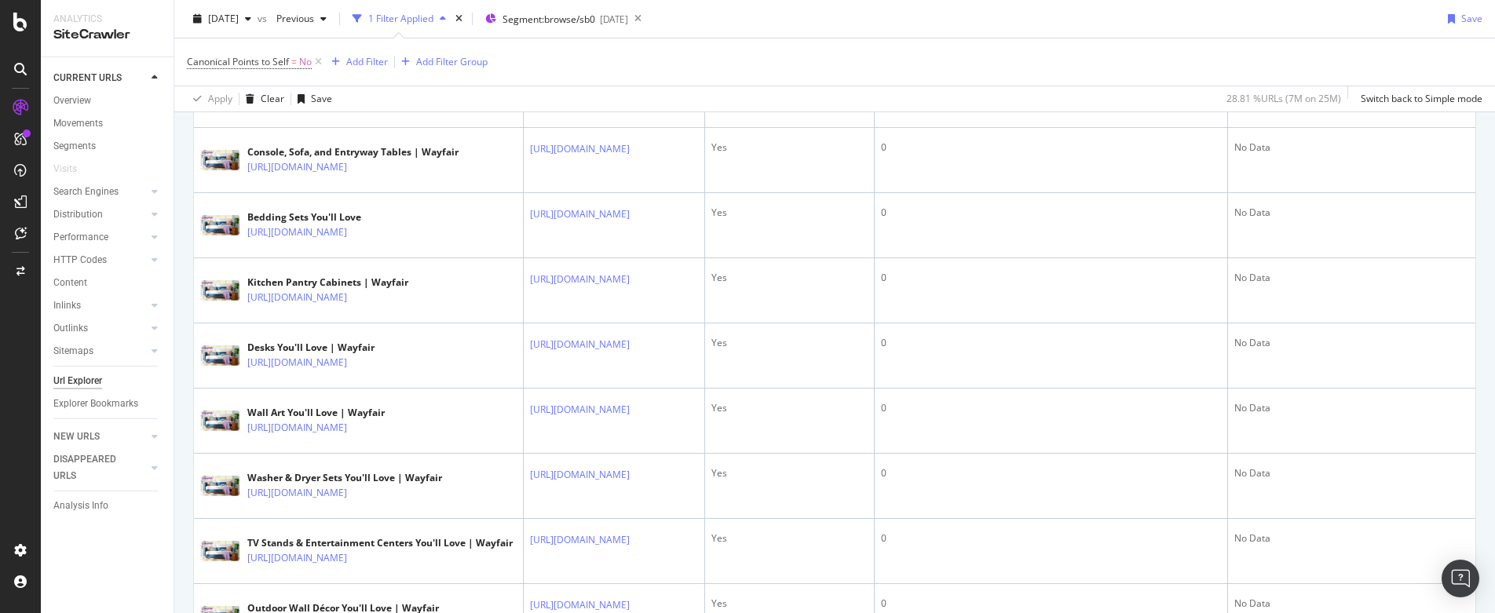
scroll to position [2394, 0]
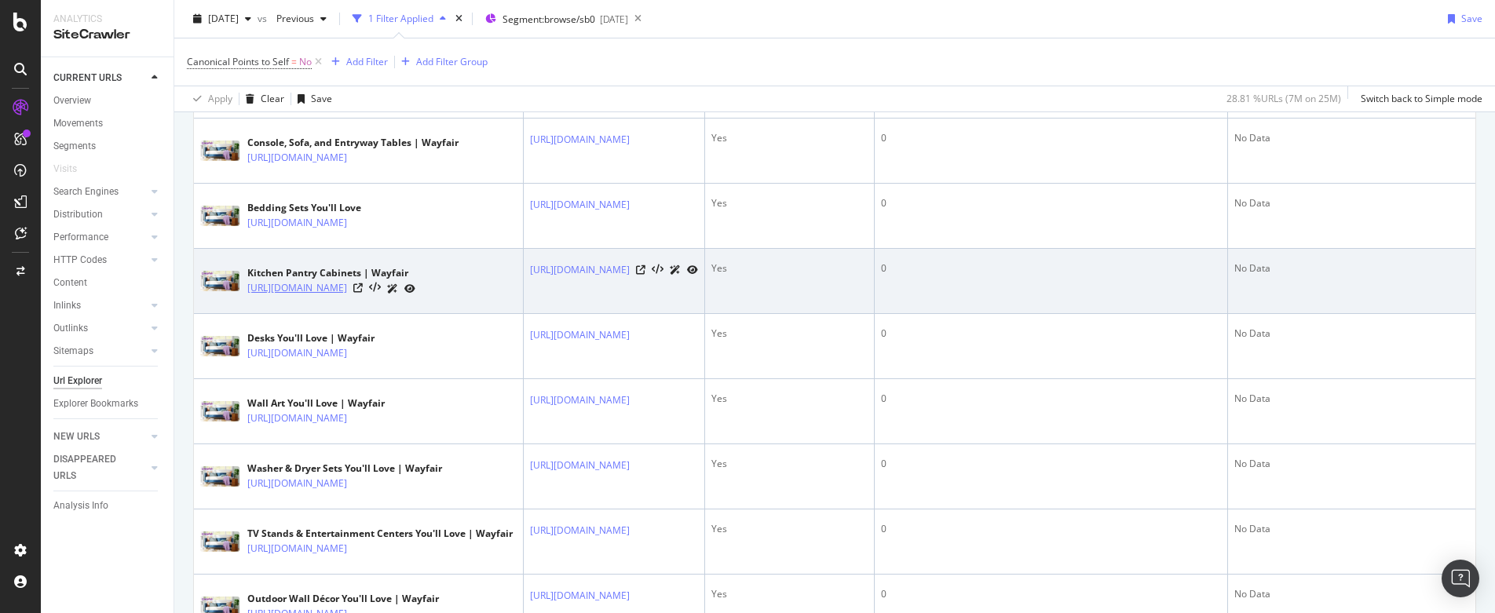
click at [347, 296] on link "https://www.wayfair.com/kitchen-tabletop/sb0/food-pantries-c246777.html?redir_s…" at bounding box center [297, 288] width 100 height 16
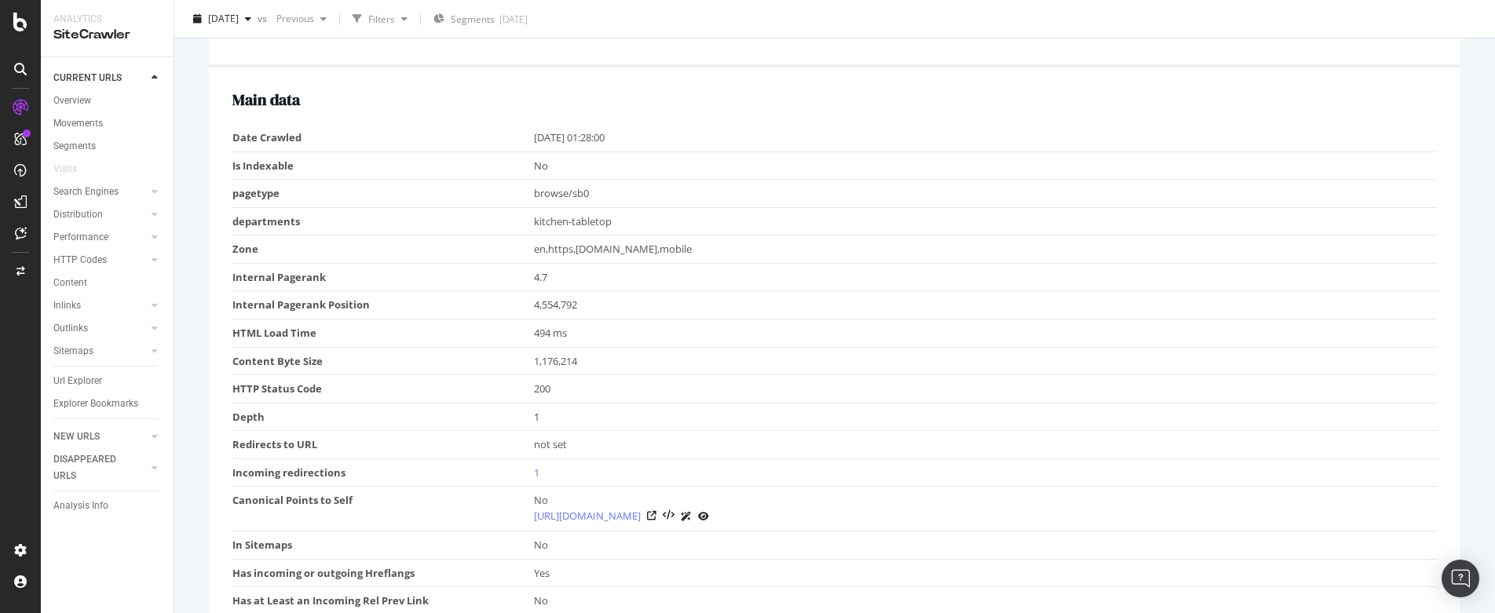
scroll to position [568, 0]
drag, startPoint x: 552, startPoint y: 415, endPoint x: 516, endPoint y: 415, distance: 36.1
click at [516, 415] on tr "Depth 1" at bounding box center [834, 414] width 1204 height 28
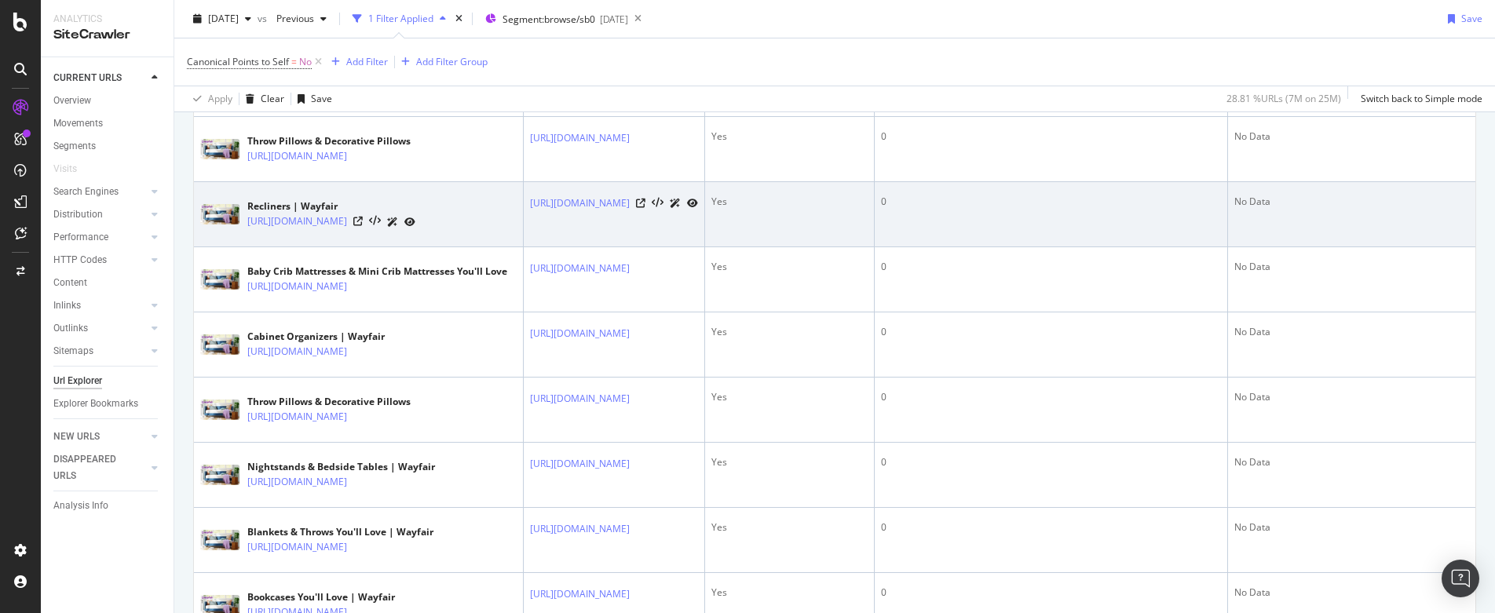
scroll to position [1969, 0]
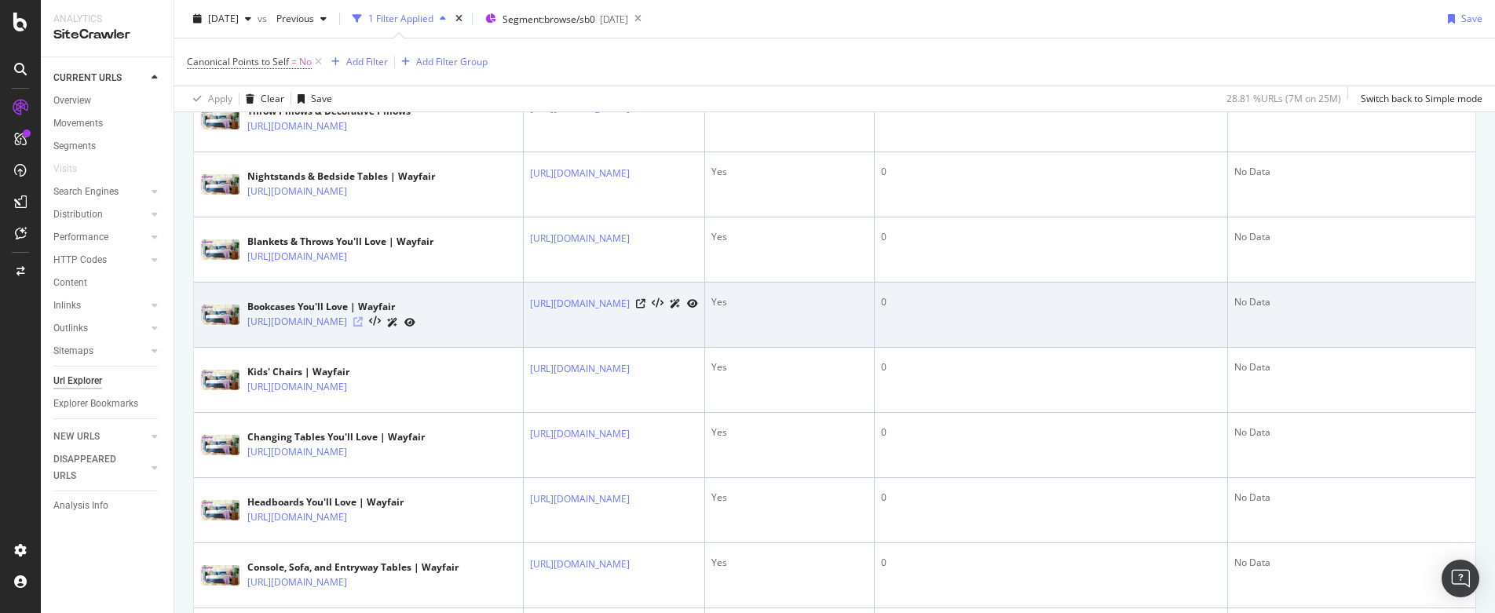
click at [363, 327] on icon at bounding box center [357, 321] width 9 height 9
click at [347, 330] on link "[URL][DOMAIN_NAME]" at bounding box center [297, 322] width 100 height 16
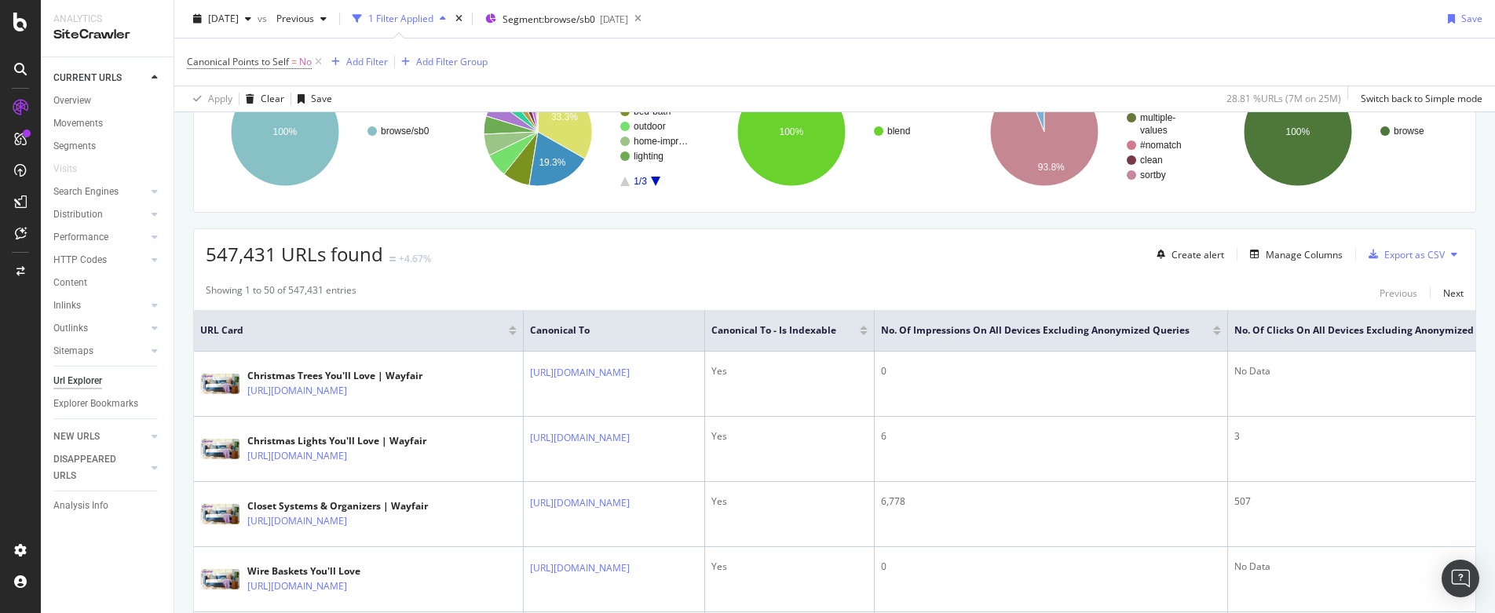
scroll to position [0, 0]
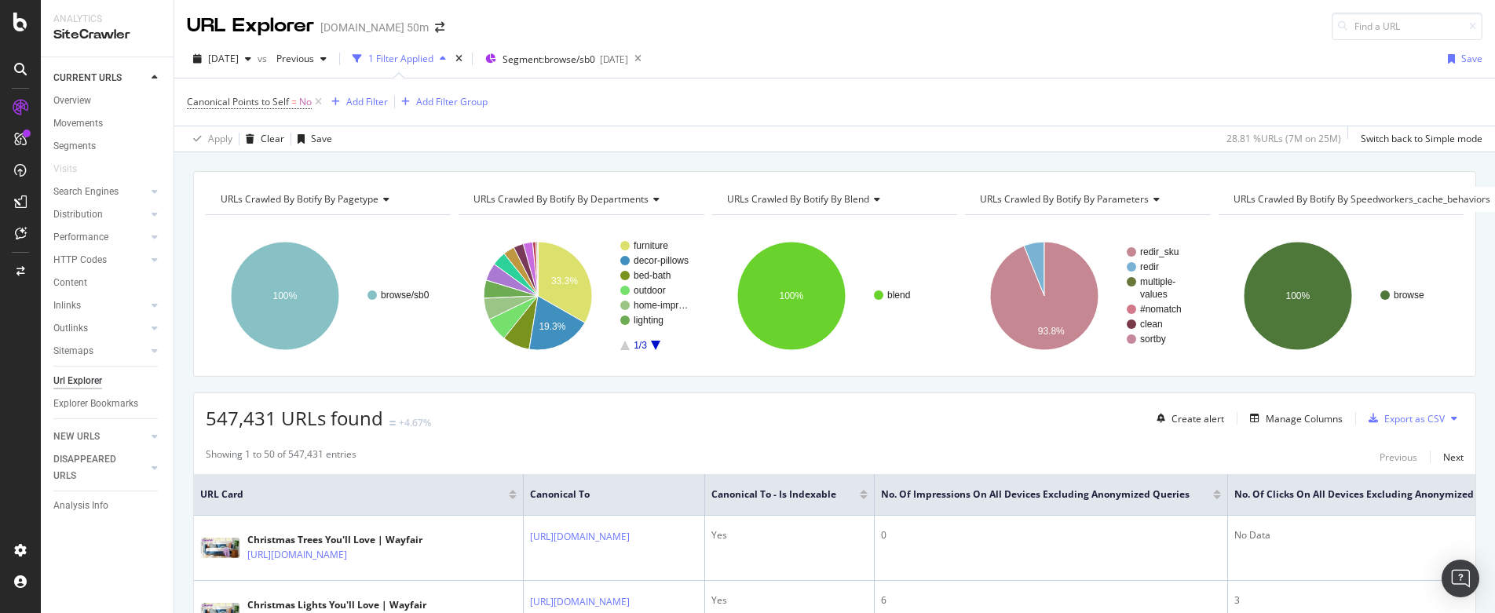
click at [649, 115] on div "Canonical Points to Self = No Add Filter Add Filter Group" at bounding box center [834, 101] width 1295 height 47
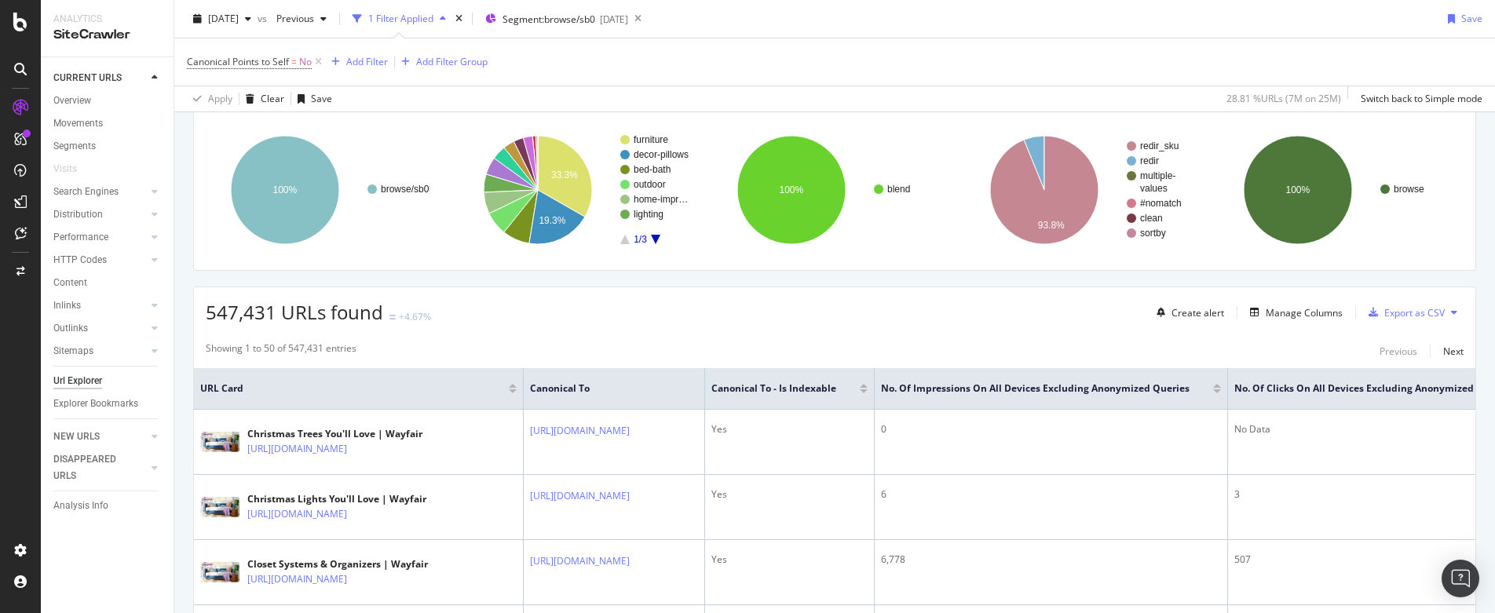
scroll to position [117, 0]
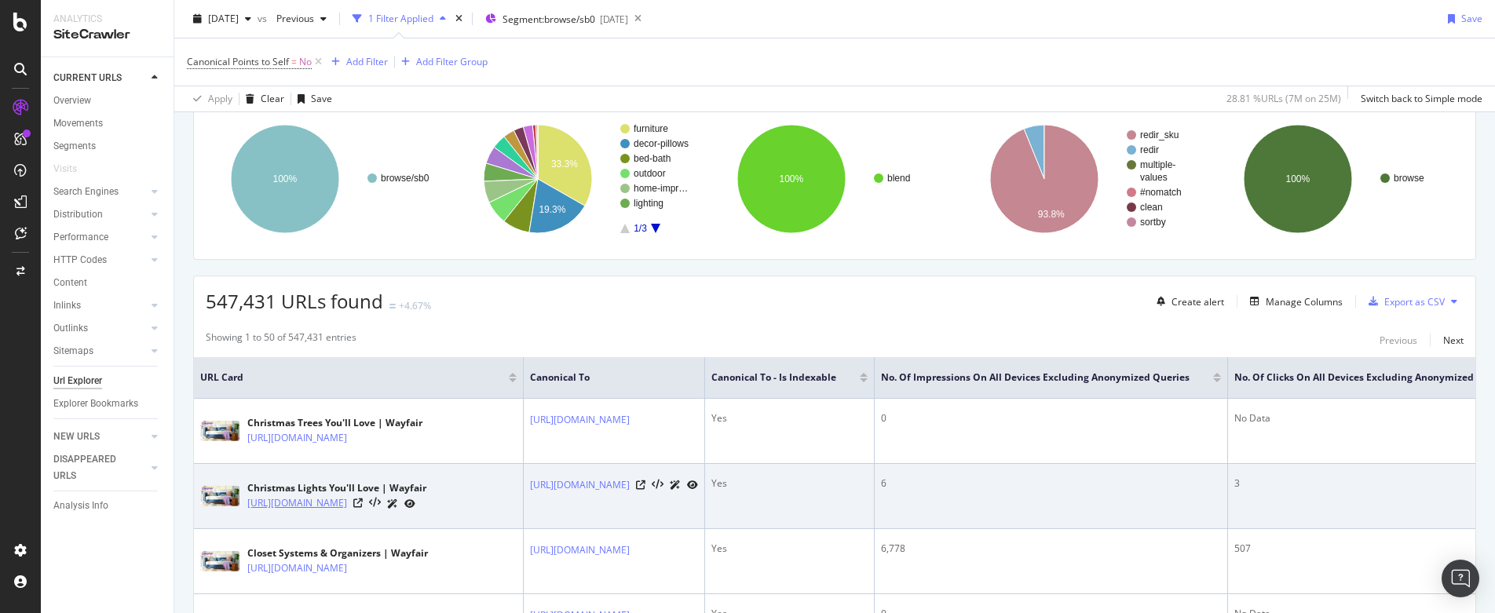
click at [347, 501] on link "https://www.wayfair.com/holiday-decor/sb0/christmas-lights-c1767565.html" at bounding box center [297, 503] width 100 height 16
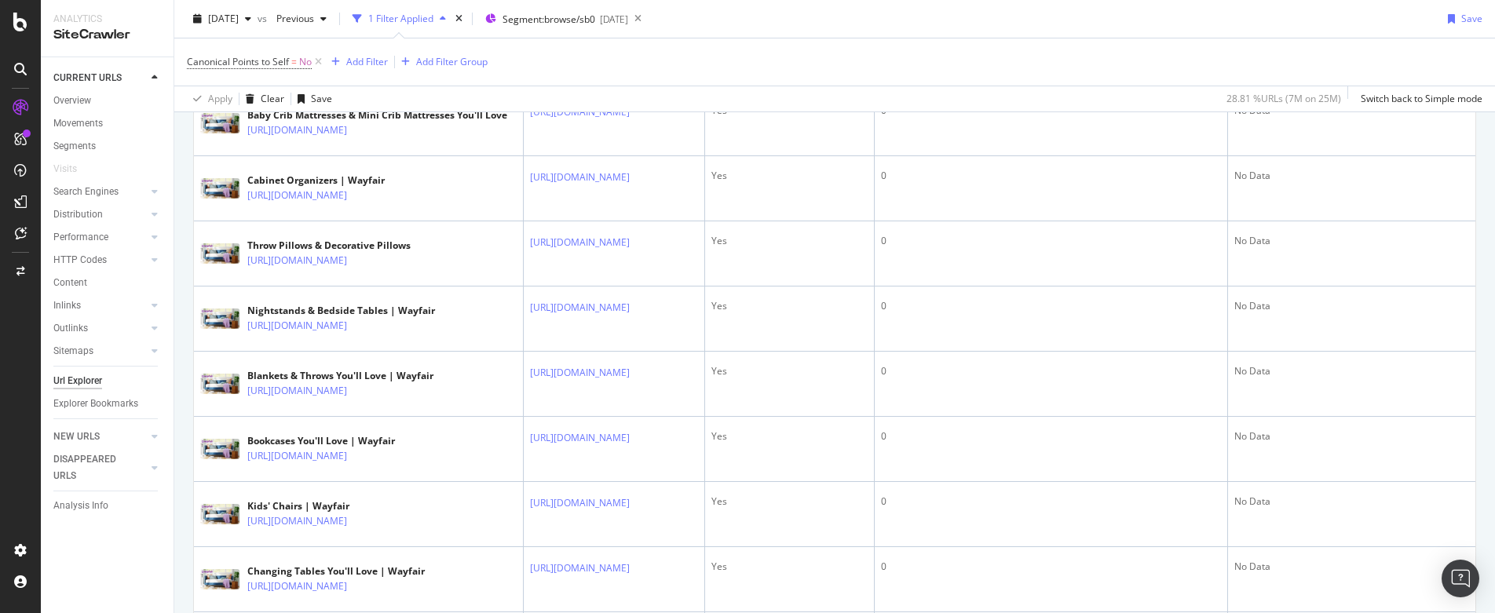
scroll to position [1839, 0]
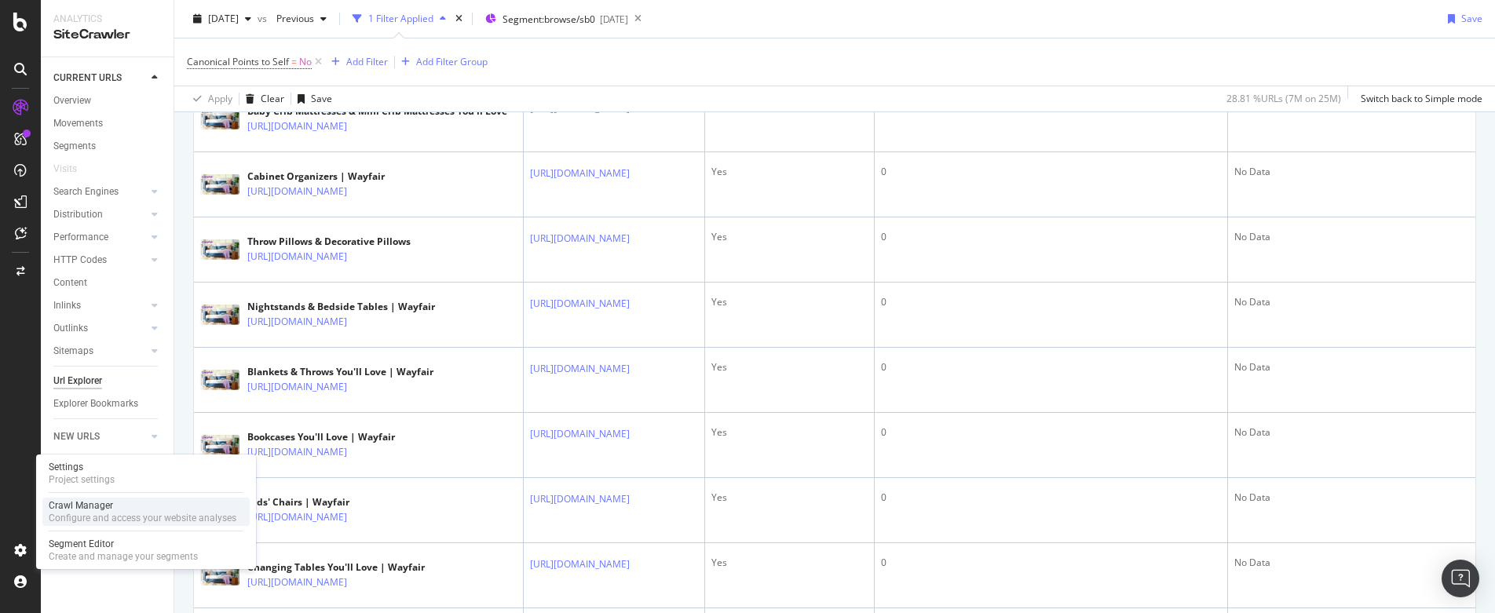
click at [132, 512] on div "Configure and access your website analyses" at bounding box center [143, 518] width 188 height 13
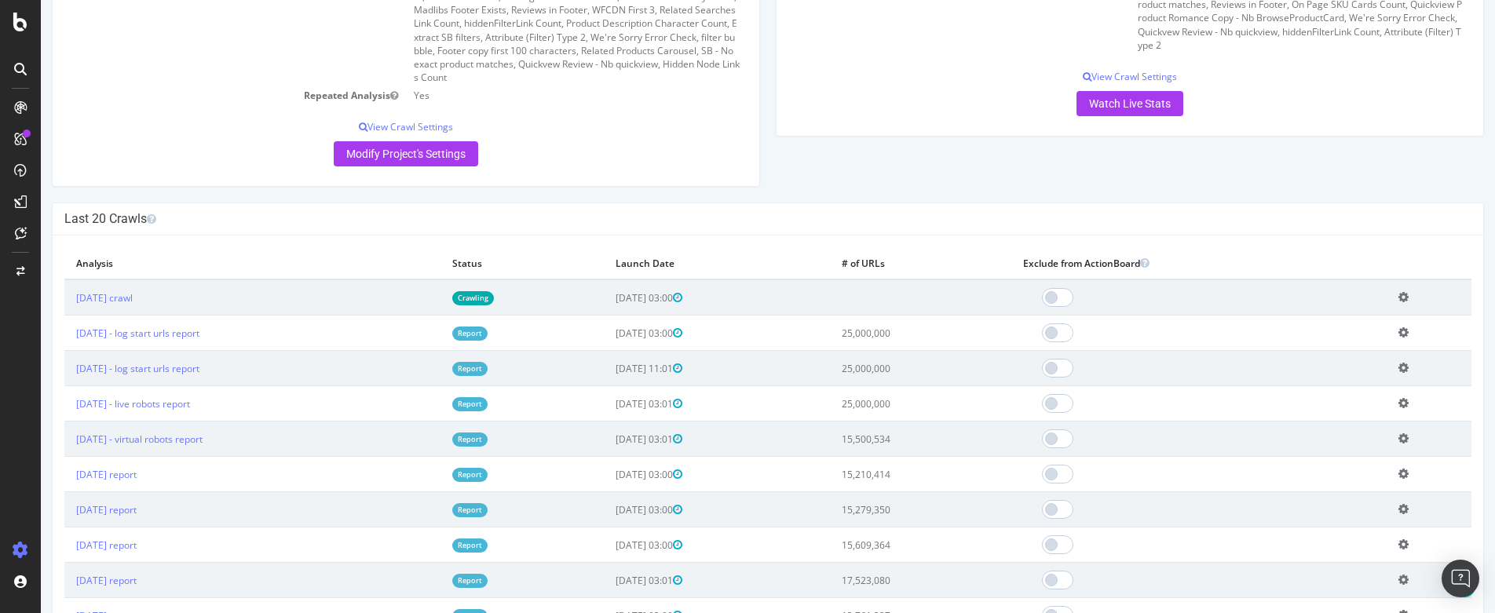
scroll to position [522, 0]
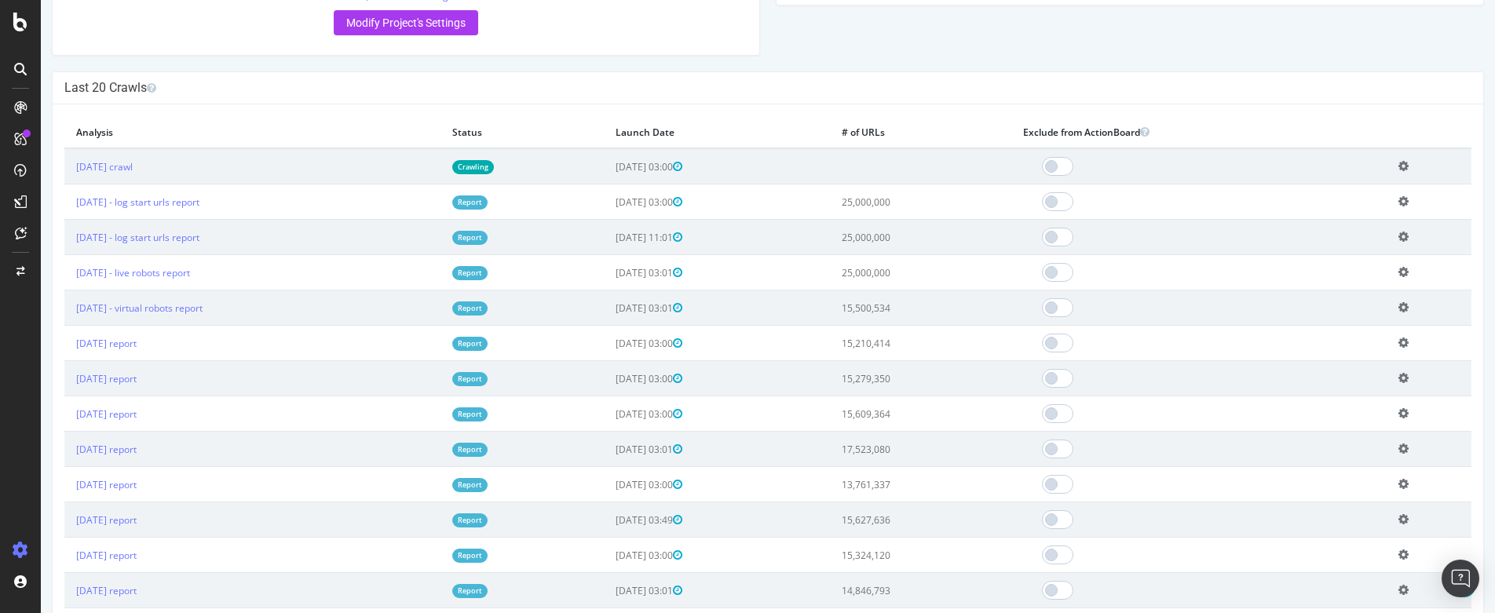
click at [192, 167] on td "2025 Sep. 18th crawl" at bounding box center [252, 166] width 376 height 36
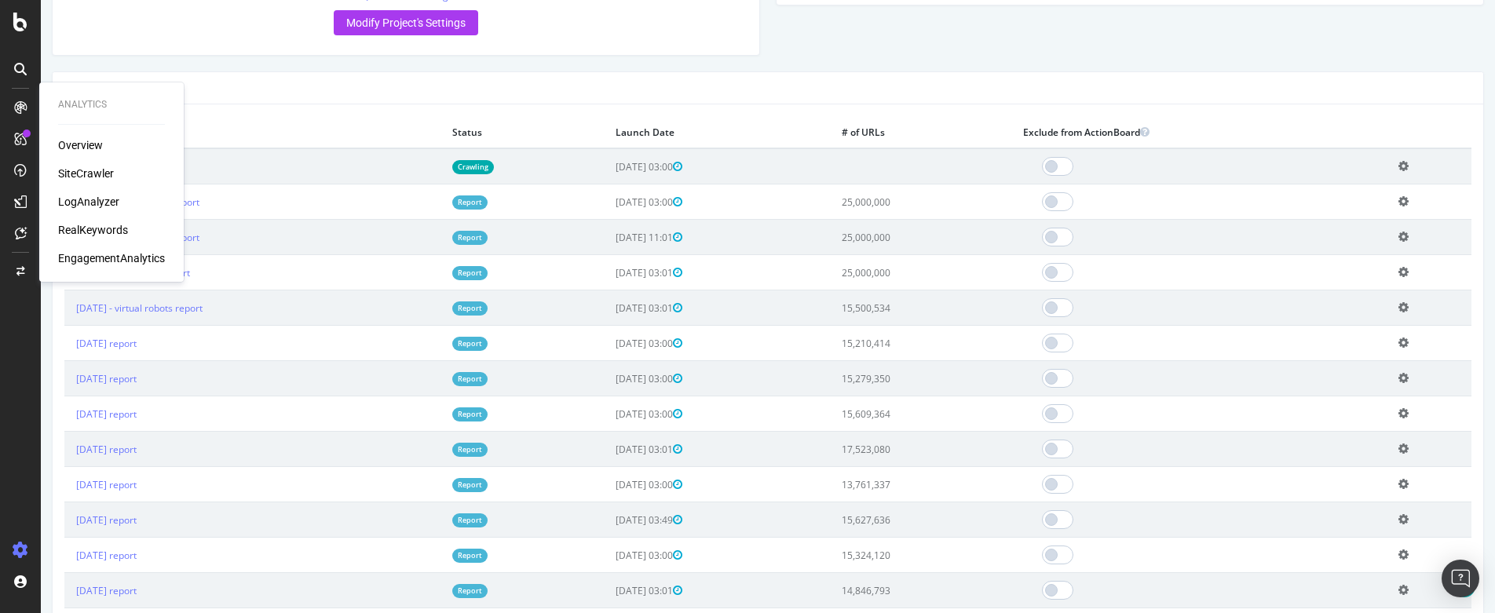
click at [100, 201] on div "LogAnalyzer" at bounding box center [88, 202] width 61 height 16
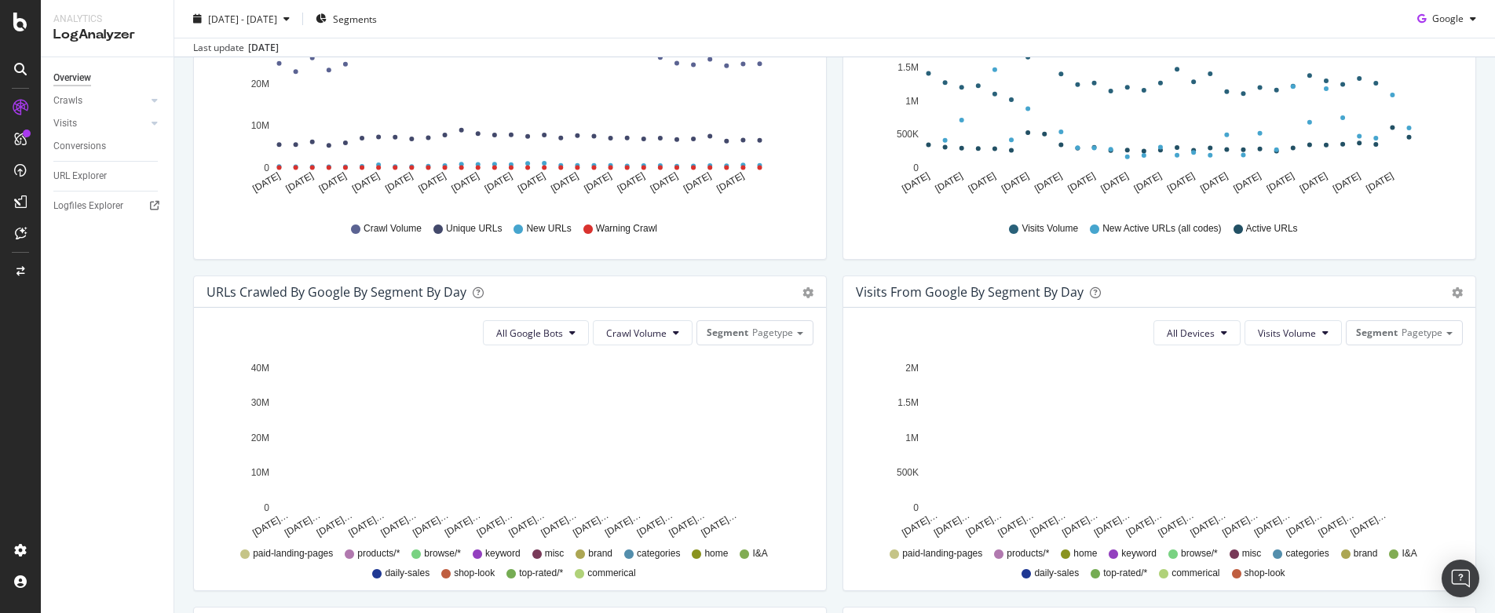
scroll to position [363, 0]
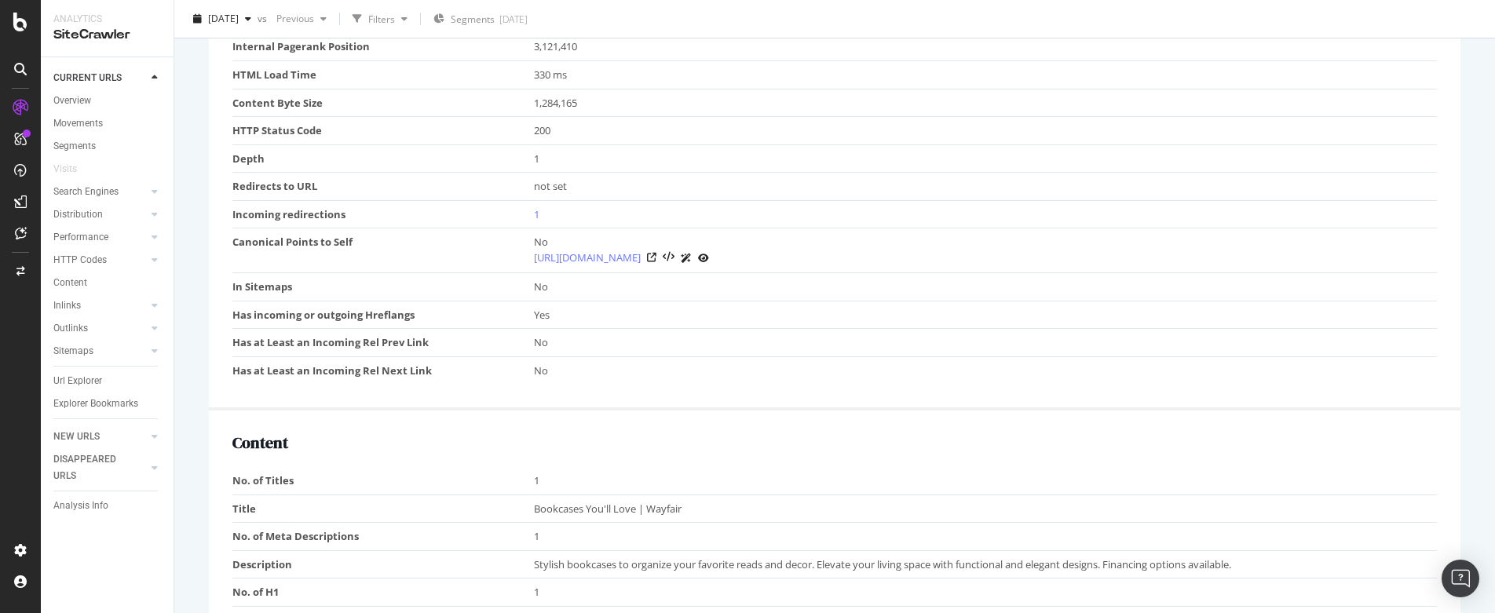
scroll to position [822, 0]
drag, startPoint x: 530, startPoint y: 156, endPoint x: 514, endPoint y: 156, distance: 15.7
click at [514, 156] on tr "Depth 1" at bounding box center [834, 159] width 1204 height 28
drag, startPoint x: 550, startPoint y: 214, endPoint x: 512, endPoint y: 214, distance: 38.5
click at [512, 214] on tr "Incoming redirections 1" at bounding box center [834, 215] width 1204 height 28
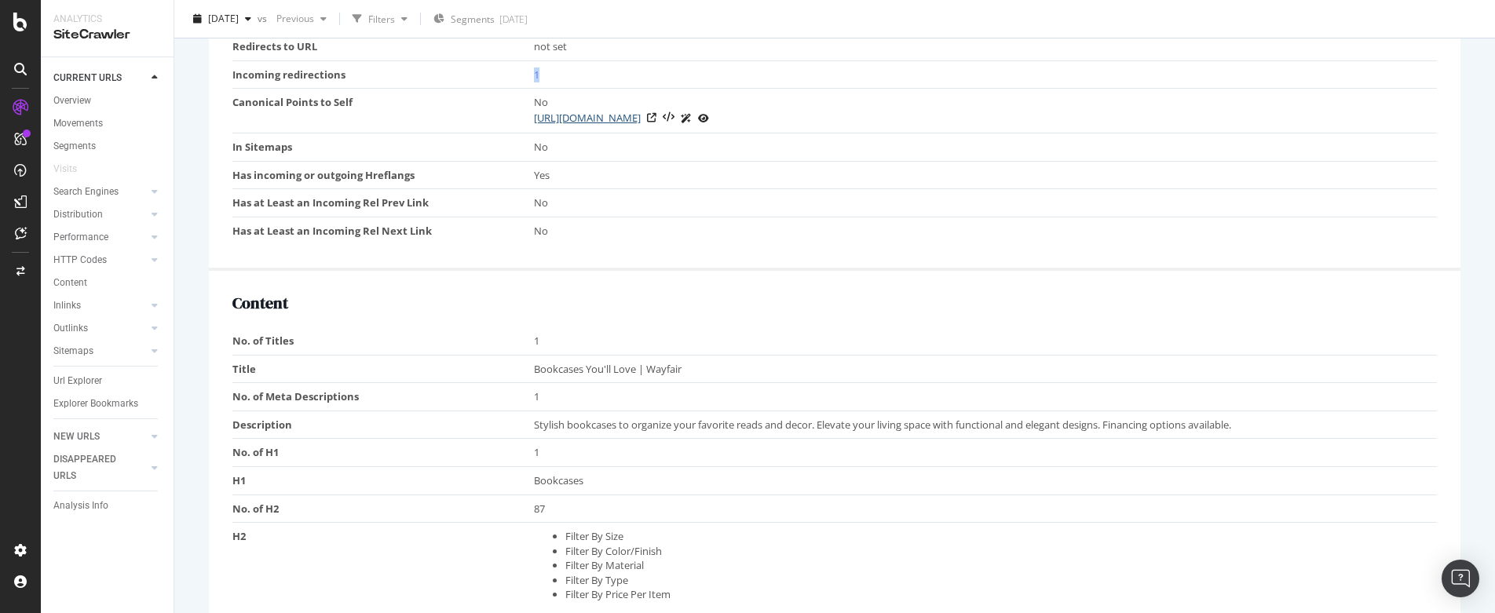
scroll to position [981, 0]
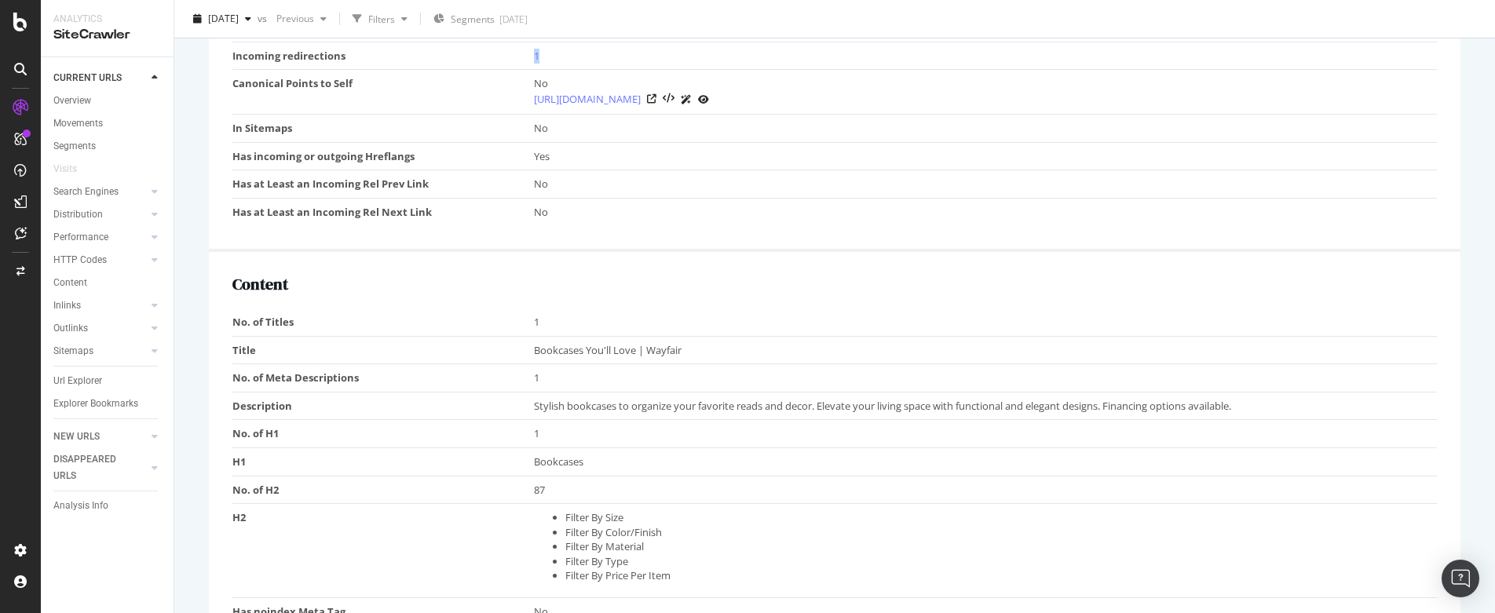
click at [392, 101] on td "Canonical Points to Self" at bounding box center [382, 92] width 301 height 45
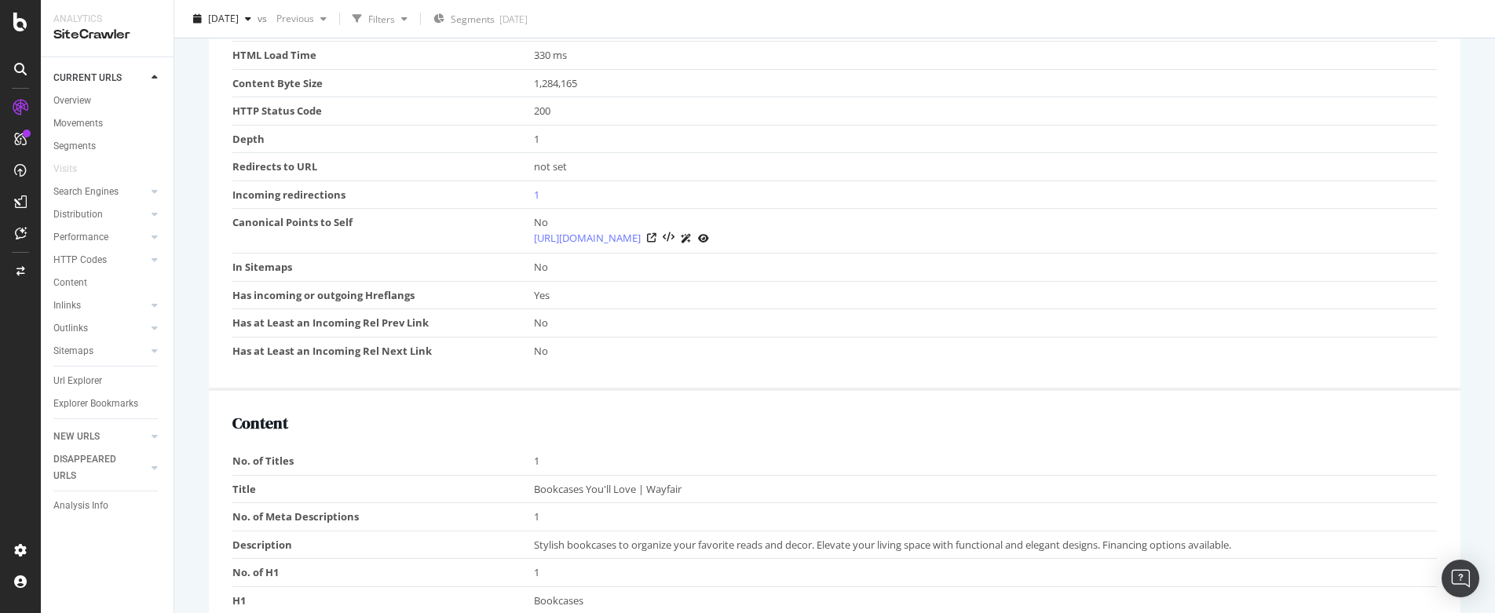
scroll to position [844, 0]
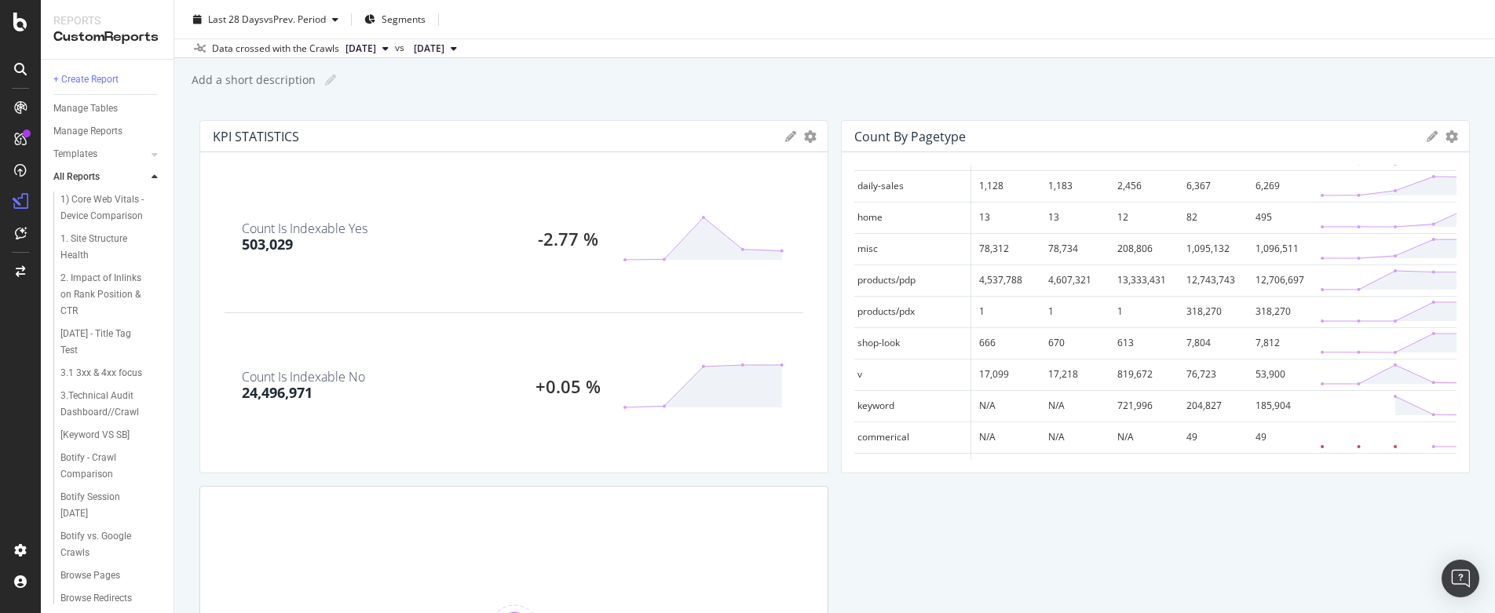
scroll to position [371, 0]
click at [981, 54] on div "Data crossed with the Crawls [DATE] vs [DATE]" at bounding box center [834, 47] width 1320 height 19
click at [934, 29] on div "Last 28 Days vs Prev. Period Segments" at bounding box center [834, 22] width 1320 height 31
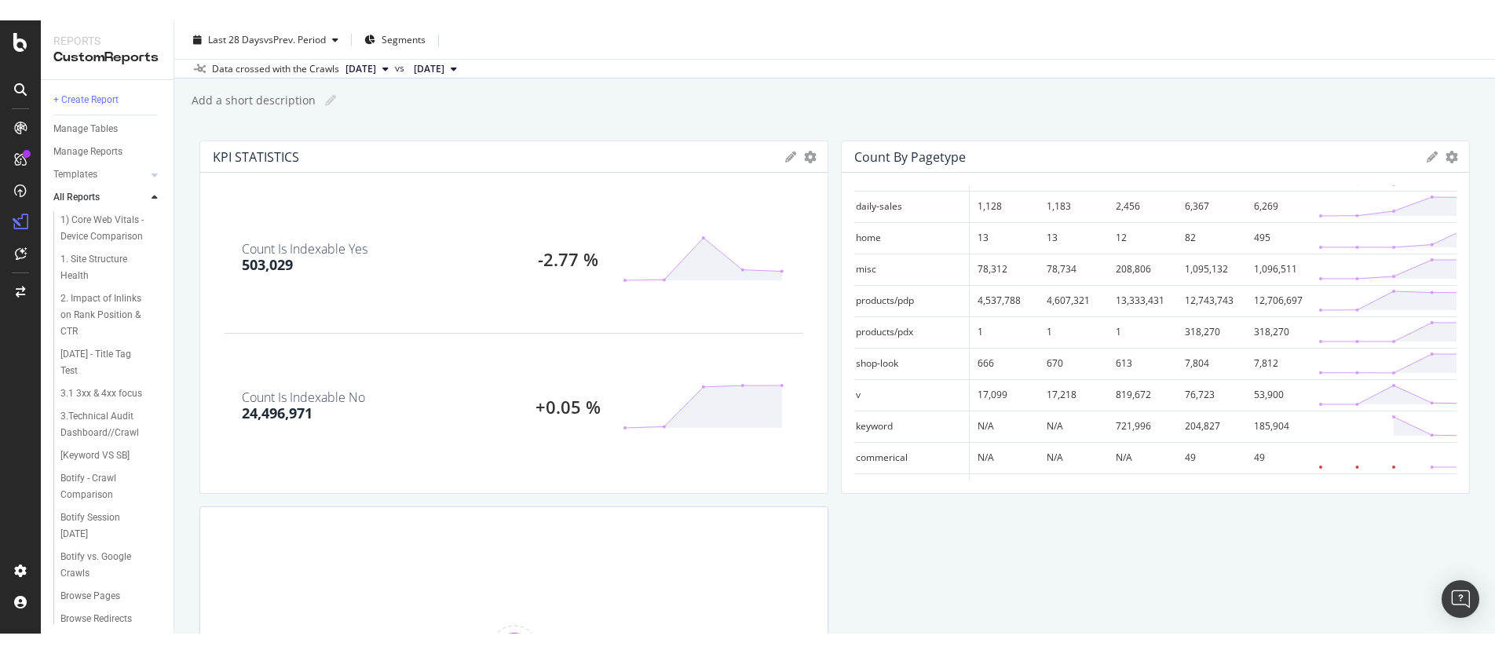
scroll to position [371, 5]
